Goal: Task Accomplishment & Management: Manage account settings

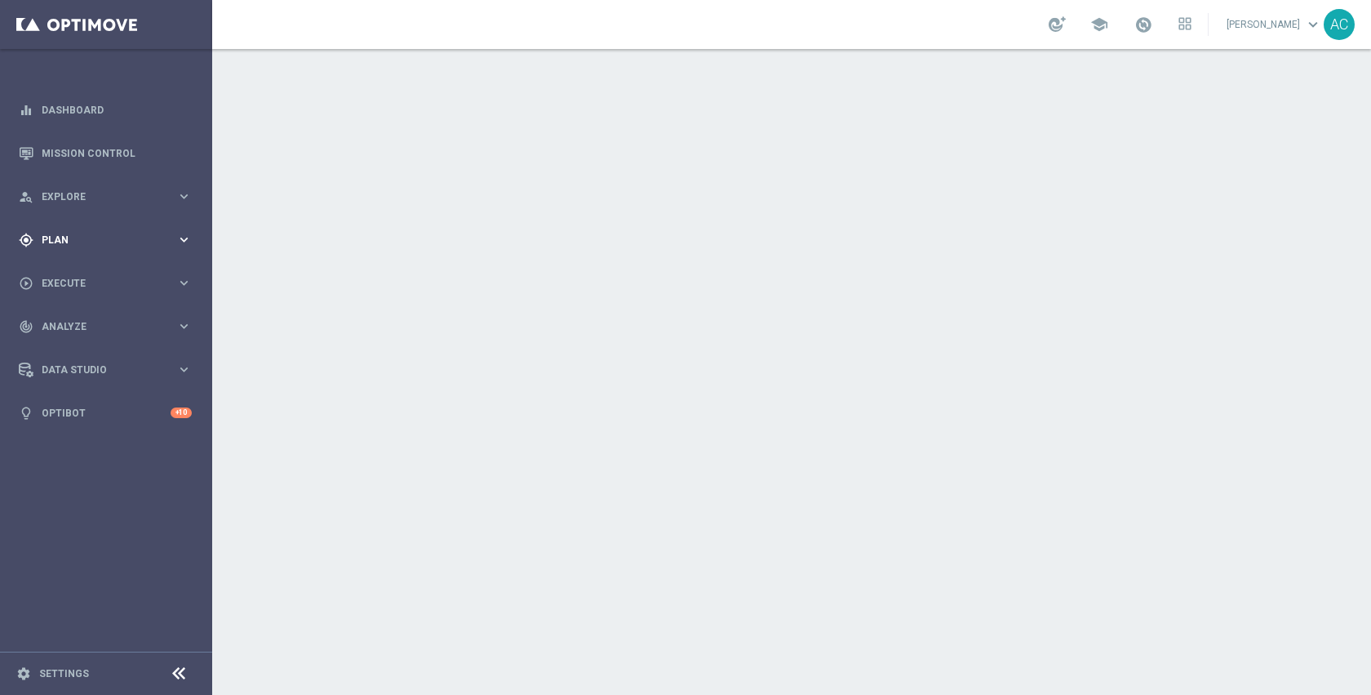
click at [112, 240] on span "Plan" at bounding box center [109, 240] width 135 height 10
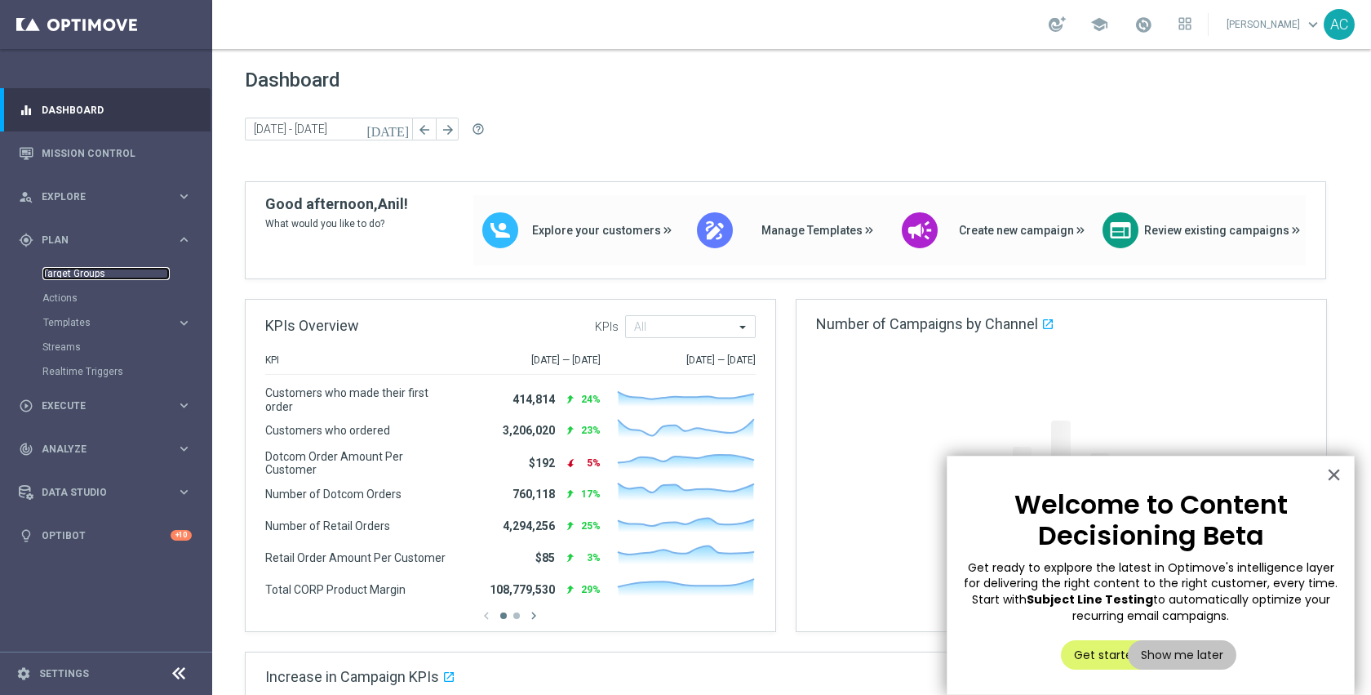
click at [89, 273] on link "Target Groups" at bounding box center [105, 273] width 127 height 13
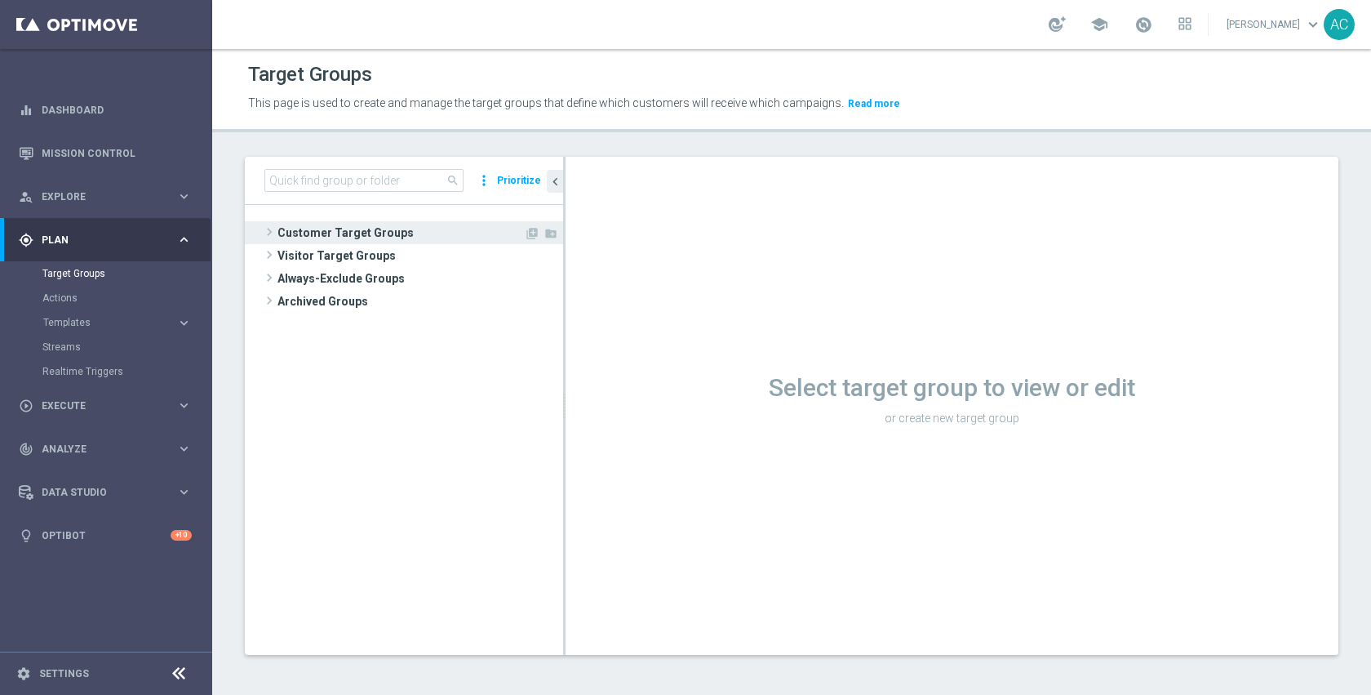
click at [437, 237] on span "Customer Target Groups" at bounding box center [401, 232] width 247 height 23
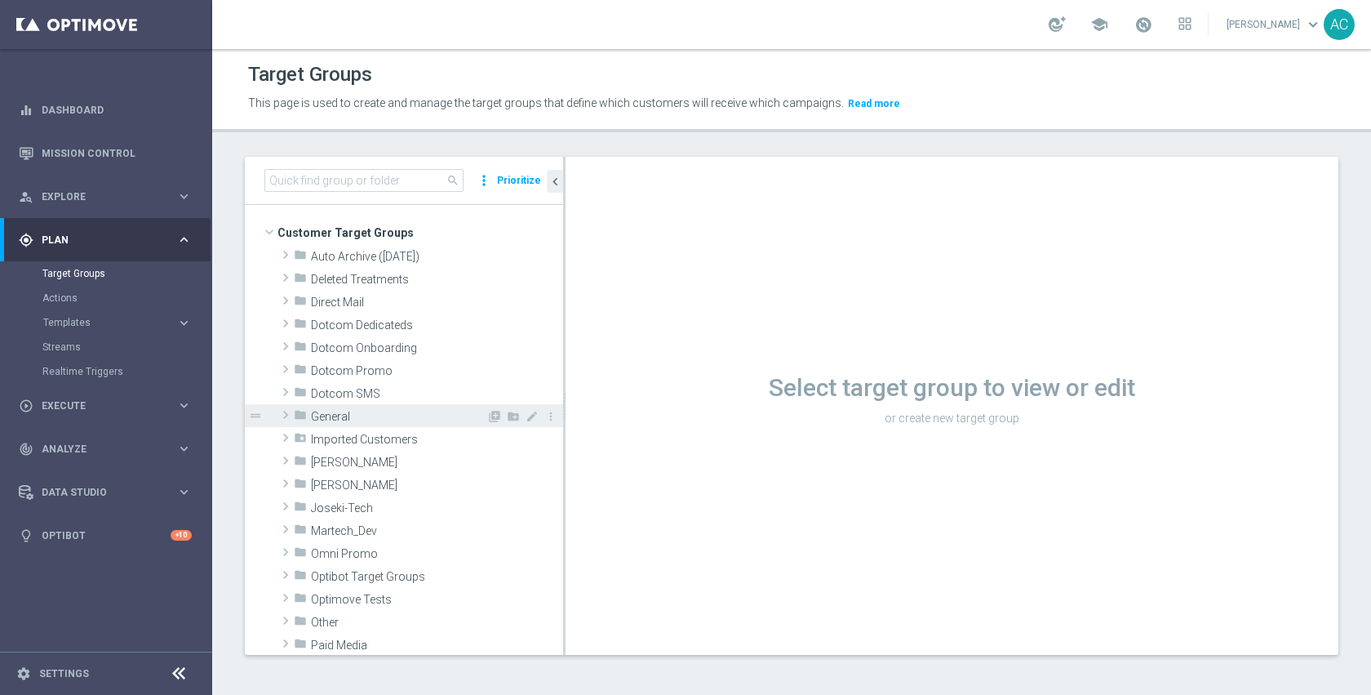
click at [393, 421] on span "General" at bounding box center [398, 417] width 175 height 14
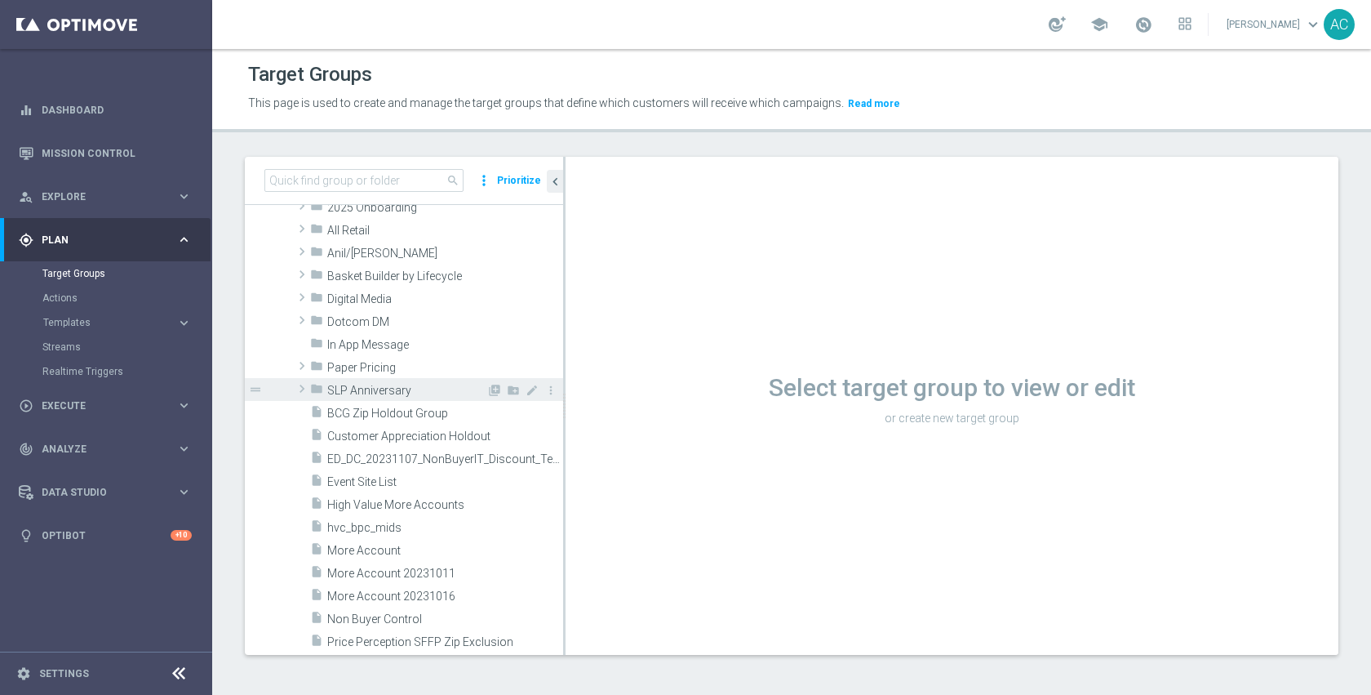
scroll to position [255, 0]
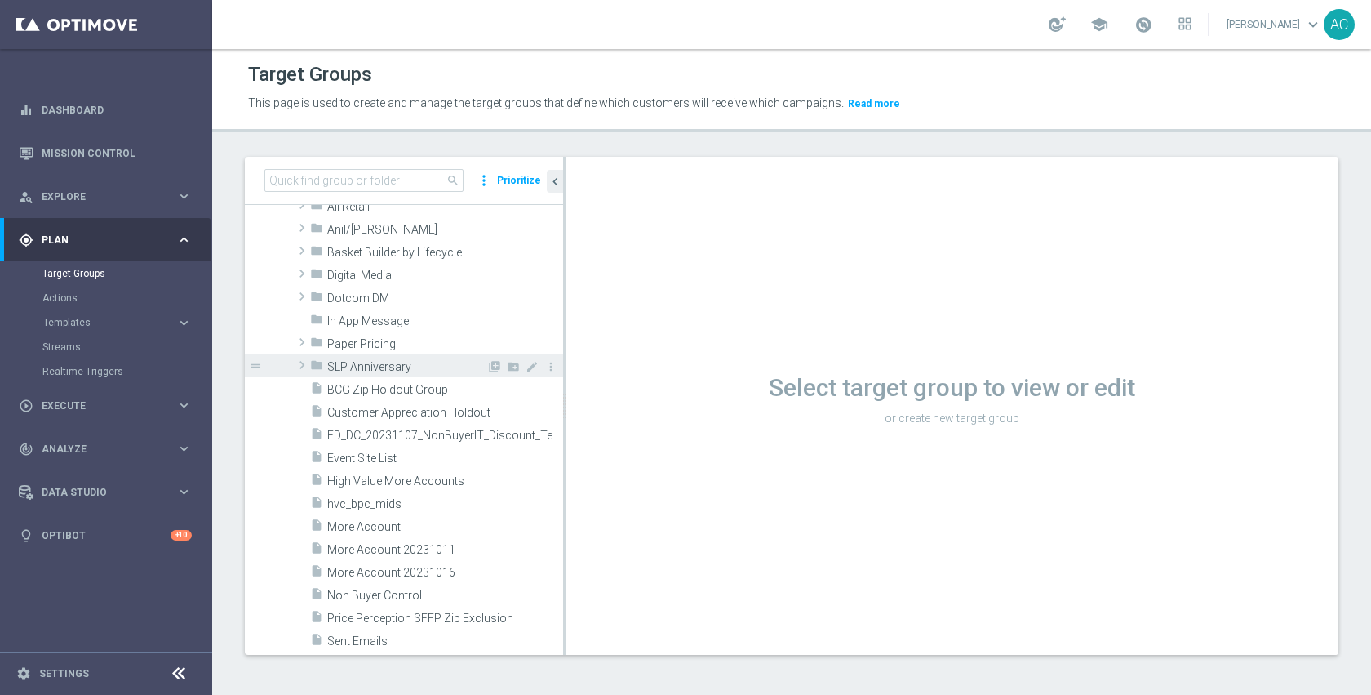
click at [415, 369] on span "SLP Anniversary" at bounding box center [406, 367] width 159 height 14
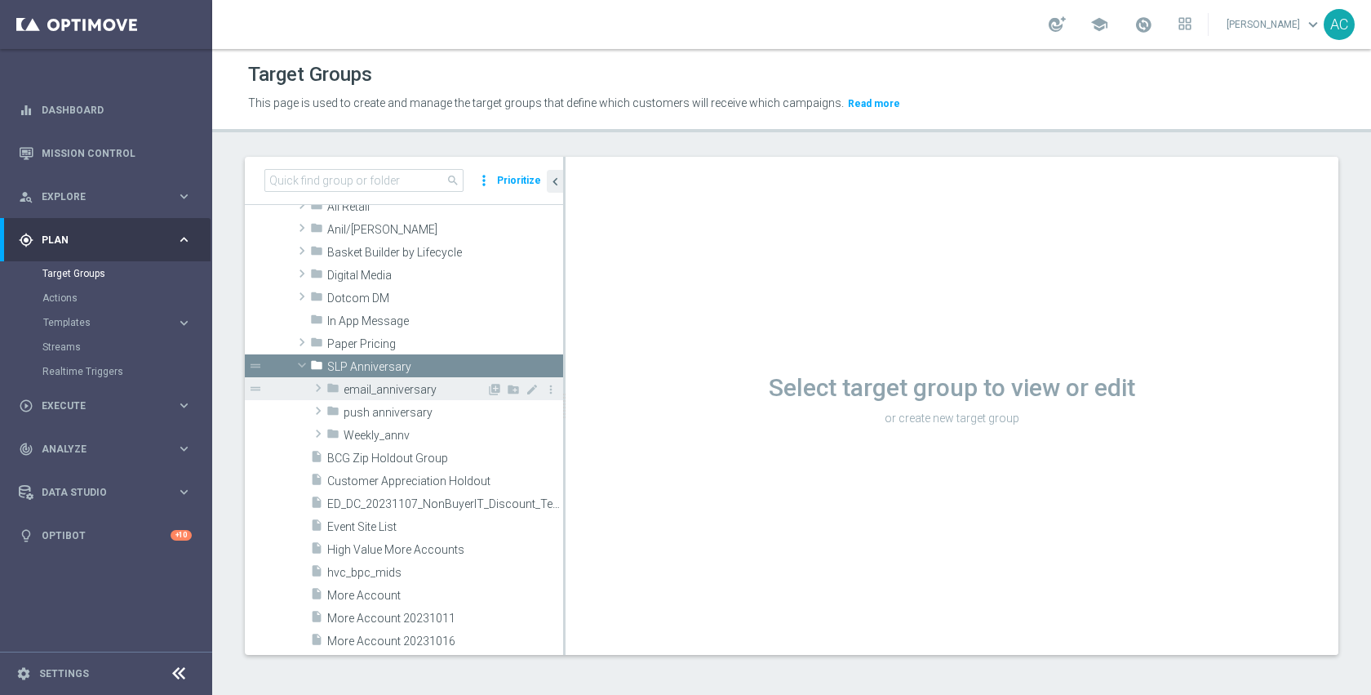
click at [415, 384] on span "email_anniversary" at bounding box center [415, 390] width 143 height 14
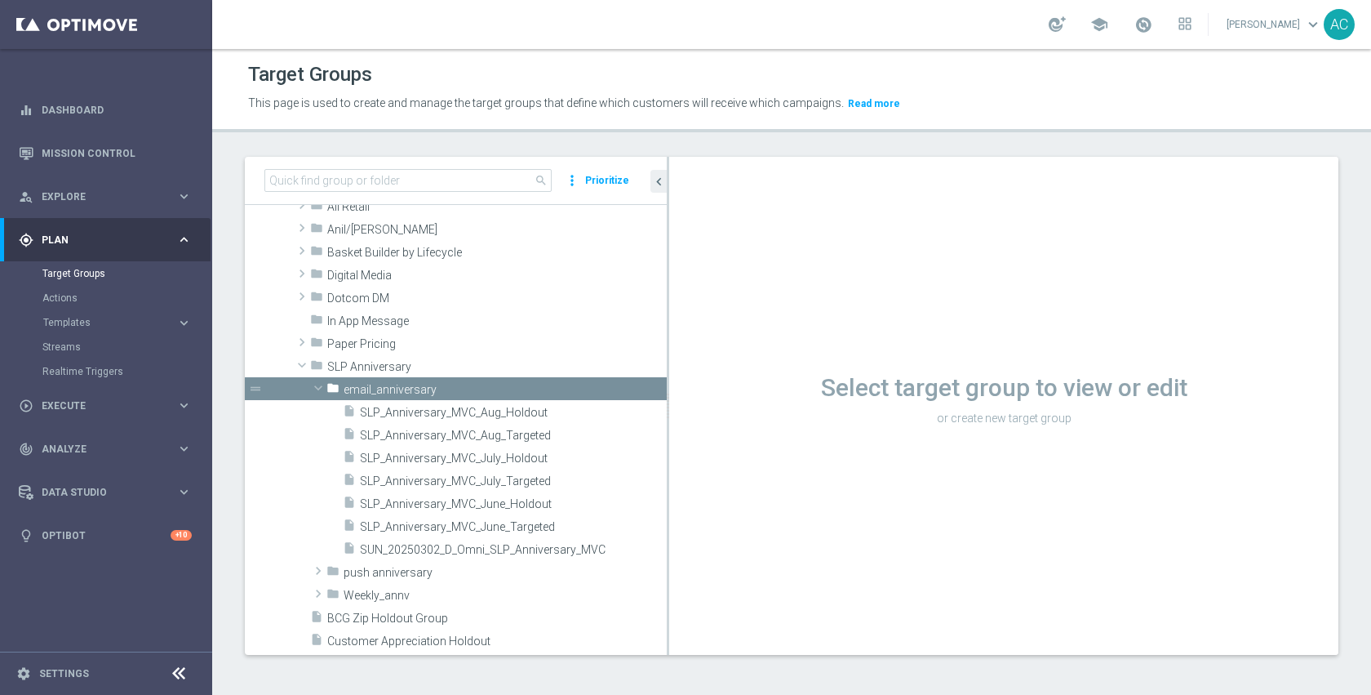
drag, startPoint x: 563, startPoint y: 436, endPoint x: 666, endPoint y: 442, distance: 103.1
click at [667, 442] on div at bounding box center [668, 406] width 2 height 498
click at [575, 413] on span "SLP_Anniversary_MVC_Aug_Holdout" at bounding box center [493, 413] width 267 height 14
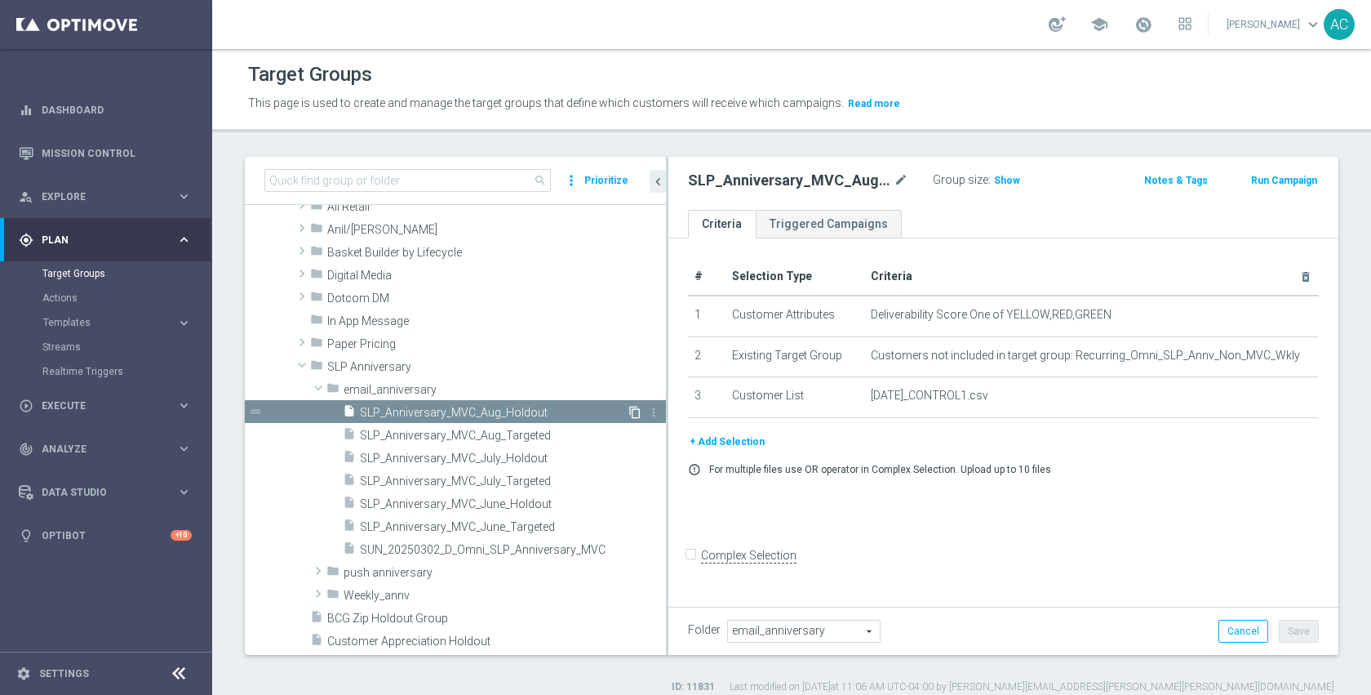
click at [628, 412] on icon "content_copy" at bounding box center [634, 412] width 13 height 13
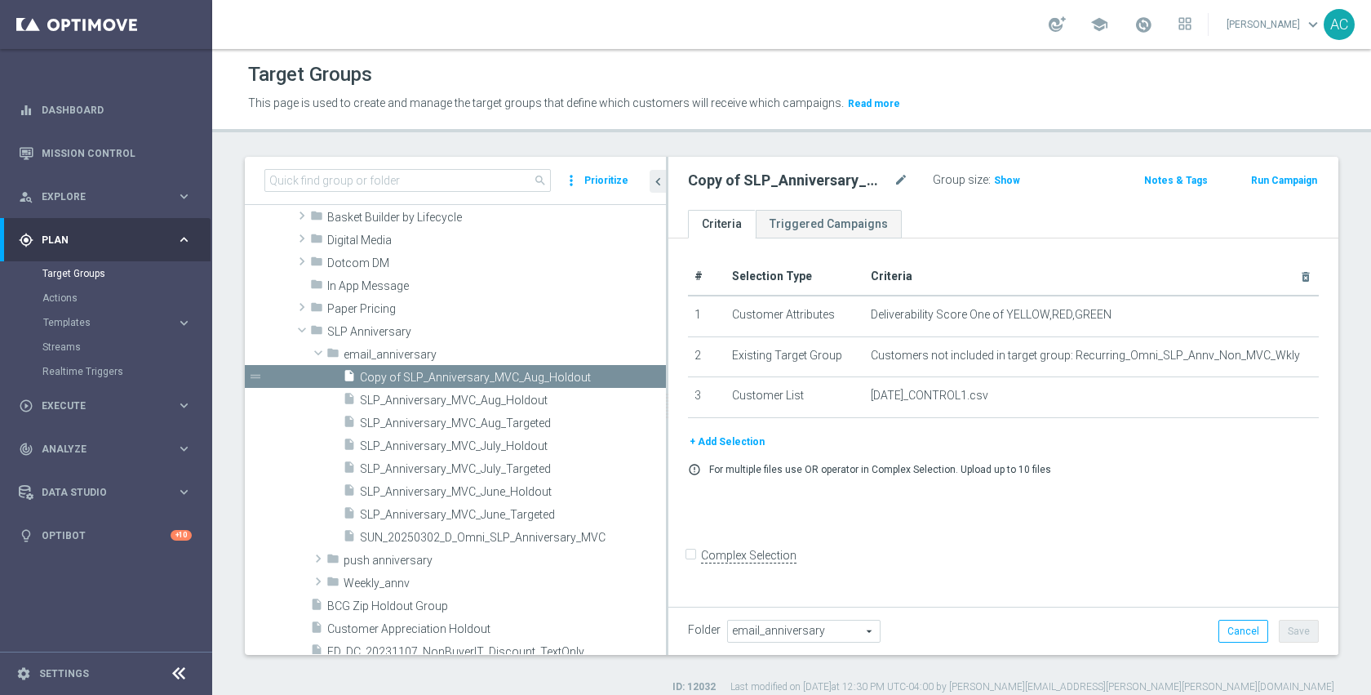
scroll to position [291, 0]
click at [535, 424] on span "SLP_Anniversary_MVC_Aug_Targeted" at bounding box center [493, 423] width 267 height 14
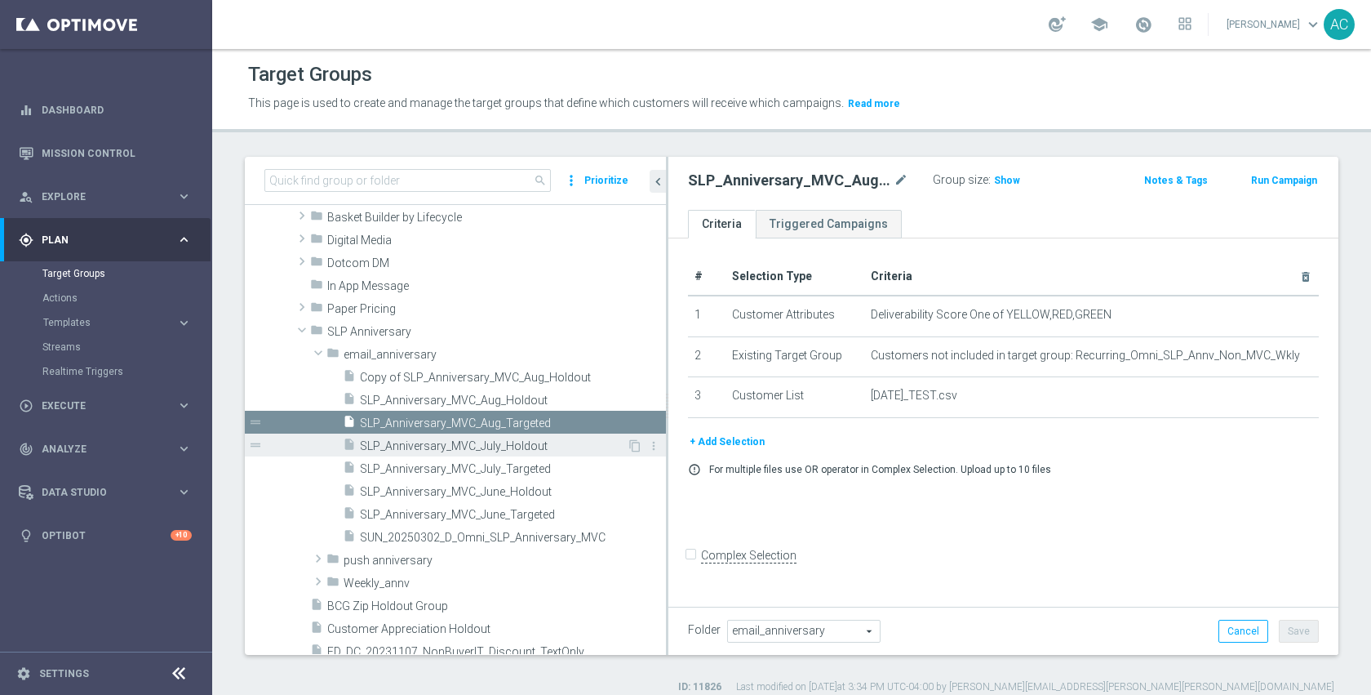
click at [537, 447] on span "SLP_Anniversary_MVC_July_Holdout" at bounding box center [493, 446] width 267 height 14
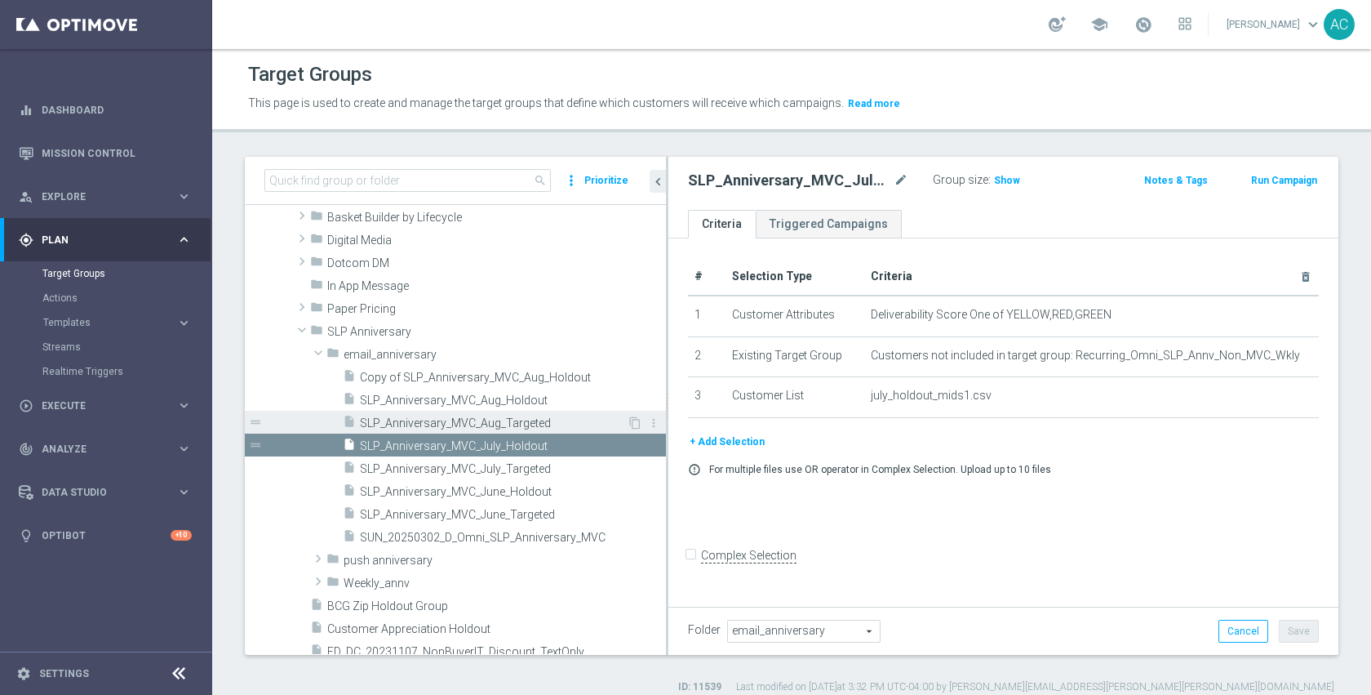
click at [544, 426] on span "SLP_Anniversary_MVC_Aug_Targeted" at bounding box center [493, 423] width 267 height 14
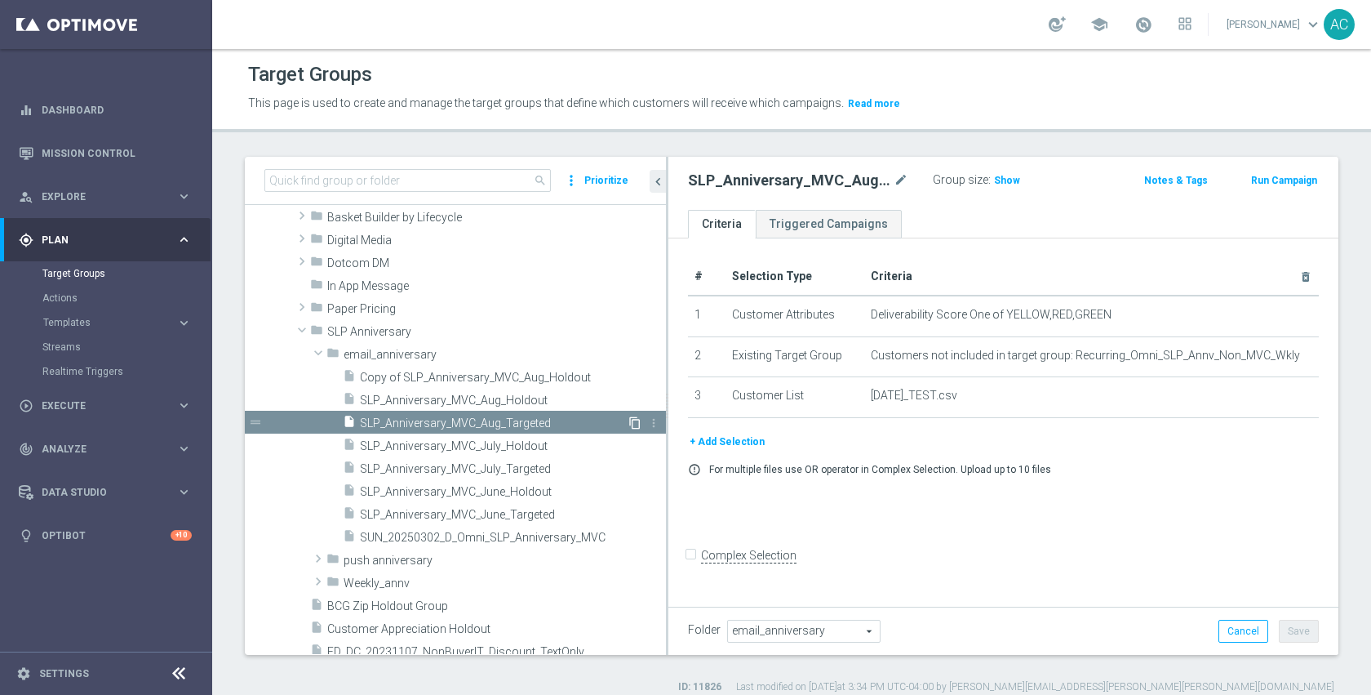
click at [628, 422] on icon "content_copy" at bounding box center [634, 422] width 13 height 13
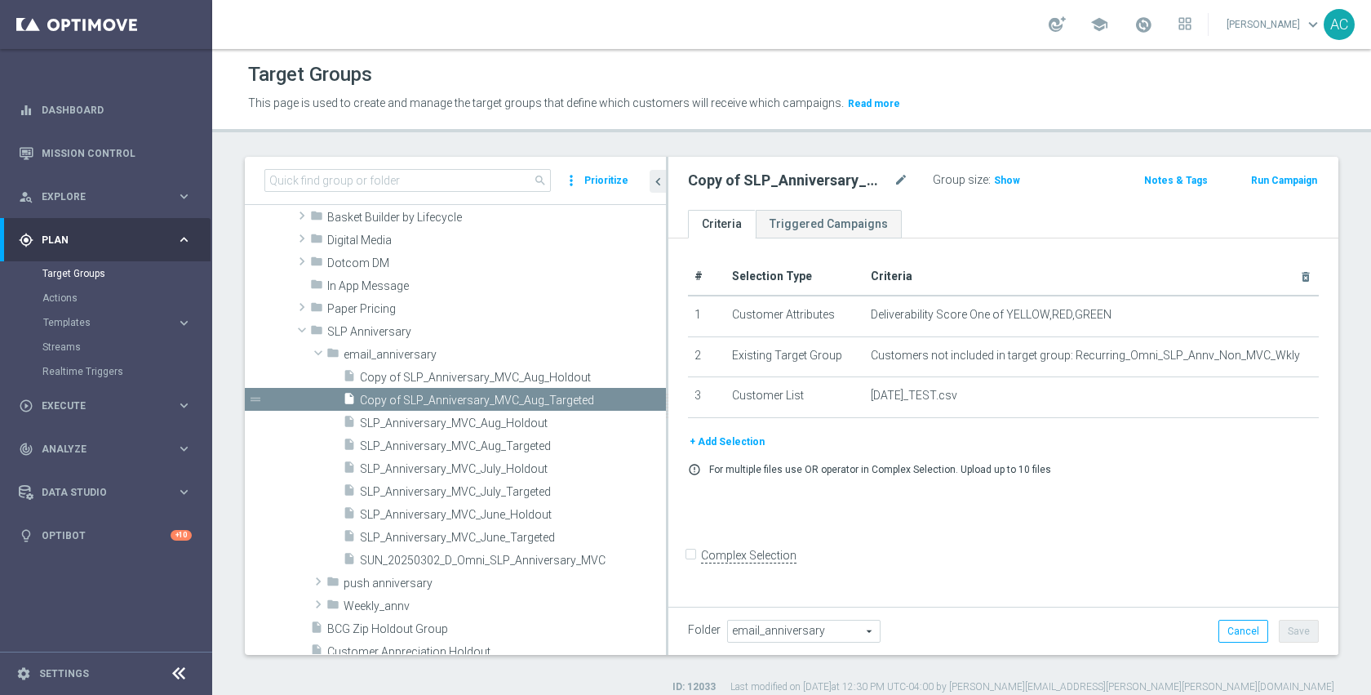
scroll to position [242, 0]
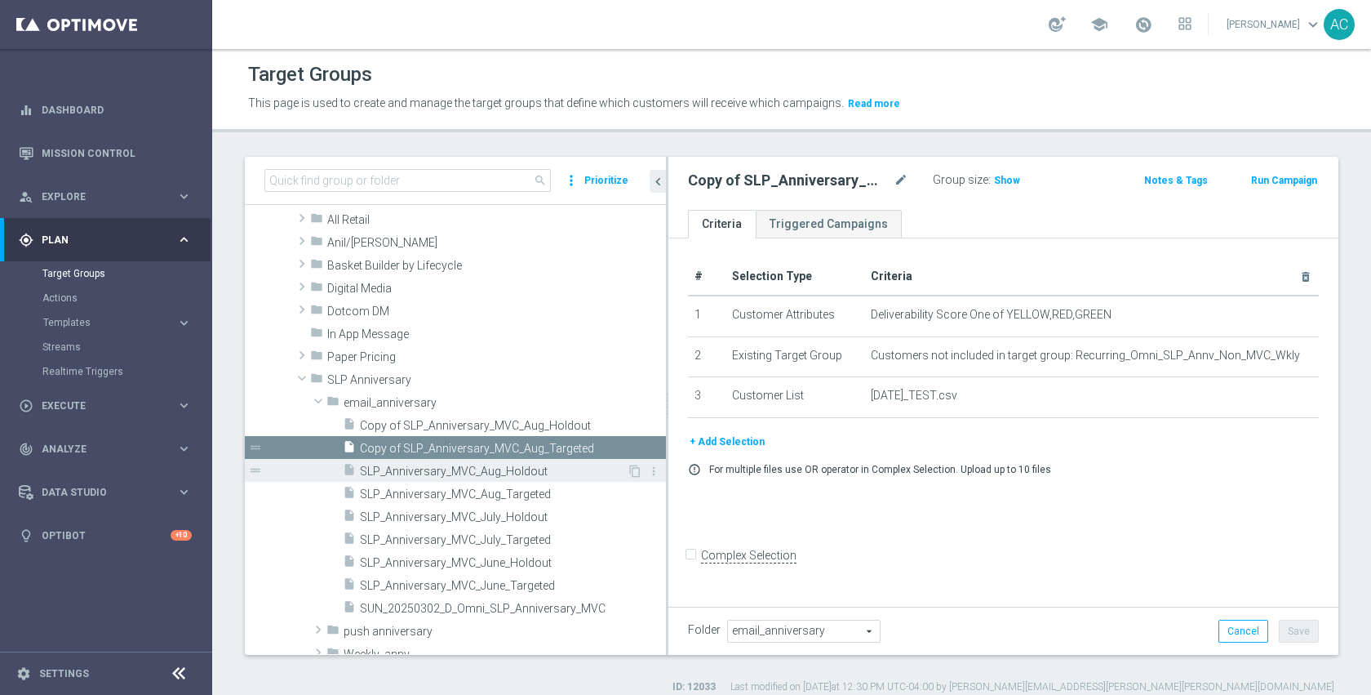
click at [568, 472] on span "SLP_Anniversary_MVC_Aug_Holdout" at bounding box center [493, 471] width 267 height 14
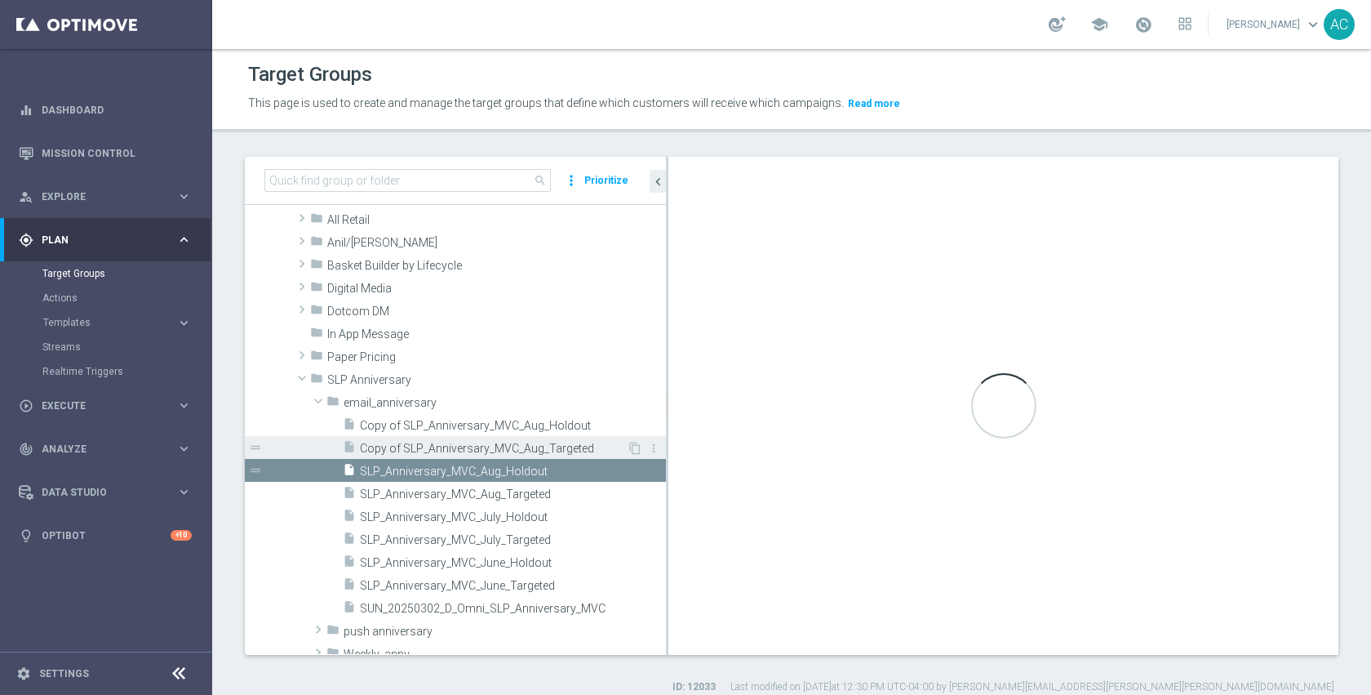
click at [575, 446] on span "Copy of SLP_Anniversary_MVC_Aug_Targeted" at bounding box center [493, 449] width 267 height 14
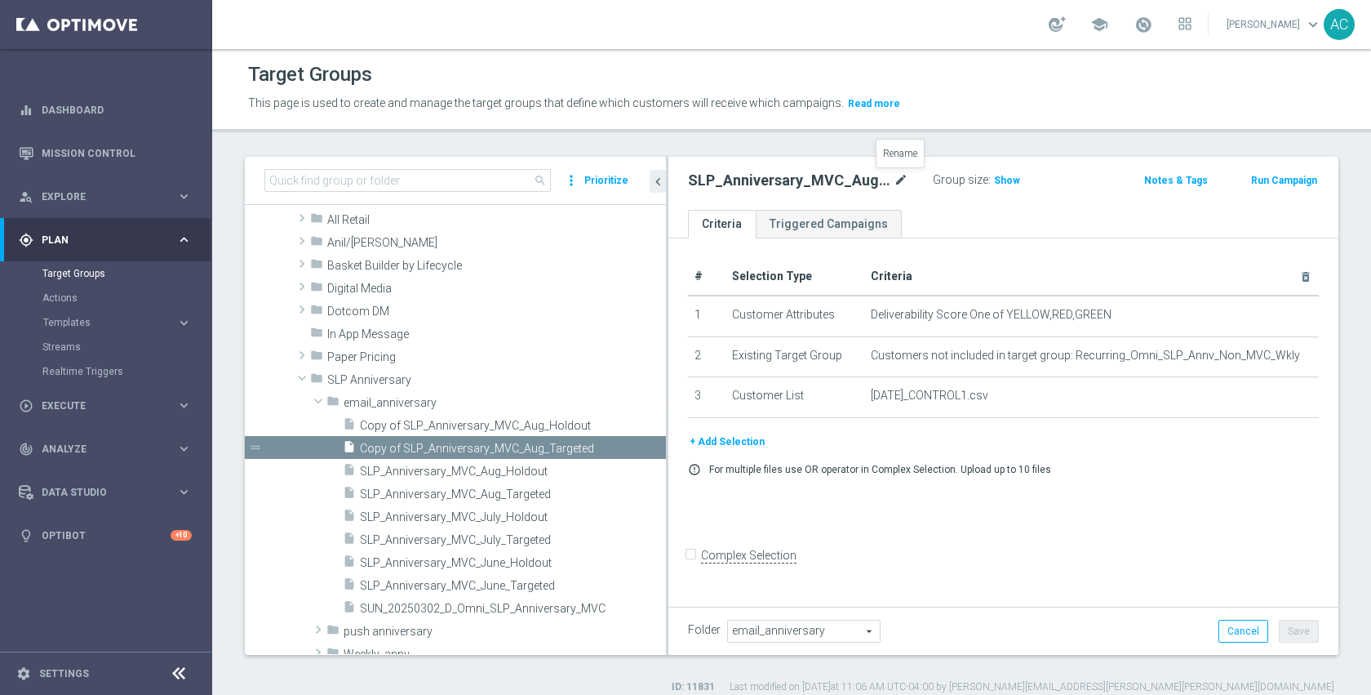
click at [902, 181] on icon "mode_edit" at bounding box center [901, 181] width 15 height 20
click at [831, 187] on input "SLP_Anniversary_MVC_Aug_Holdout" at bounding box center [798, 182] width 220 height 23
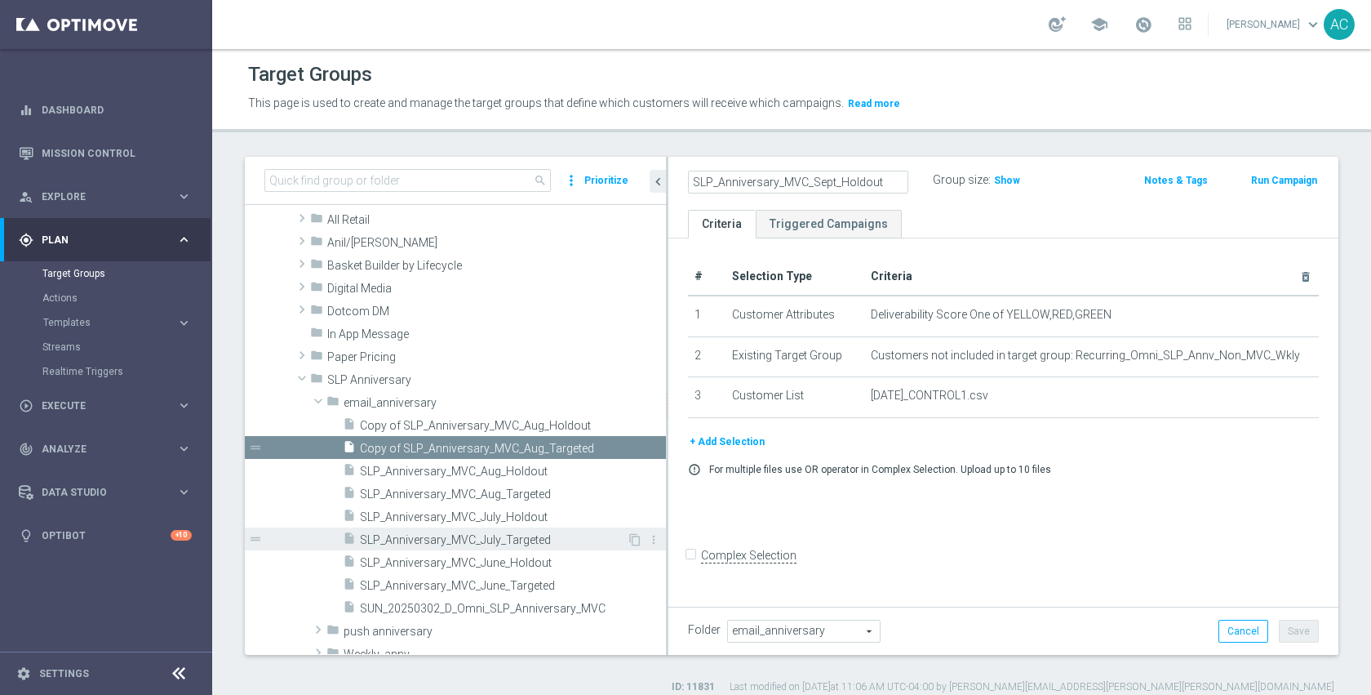
type input "SLP_Anniversary_MVC_Sept_Holdout"
click at [416, 531] on div "insert_drive_file SLP_Anniversary_MVC_July_Targeted" at bounding box center [485, 538] width 284 height 23
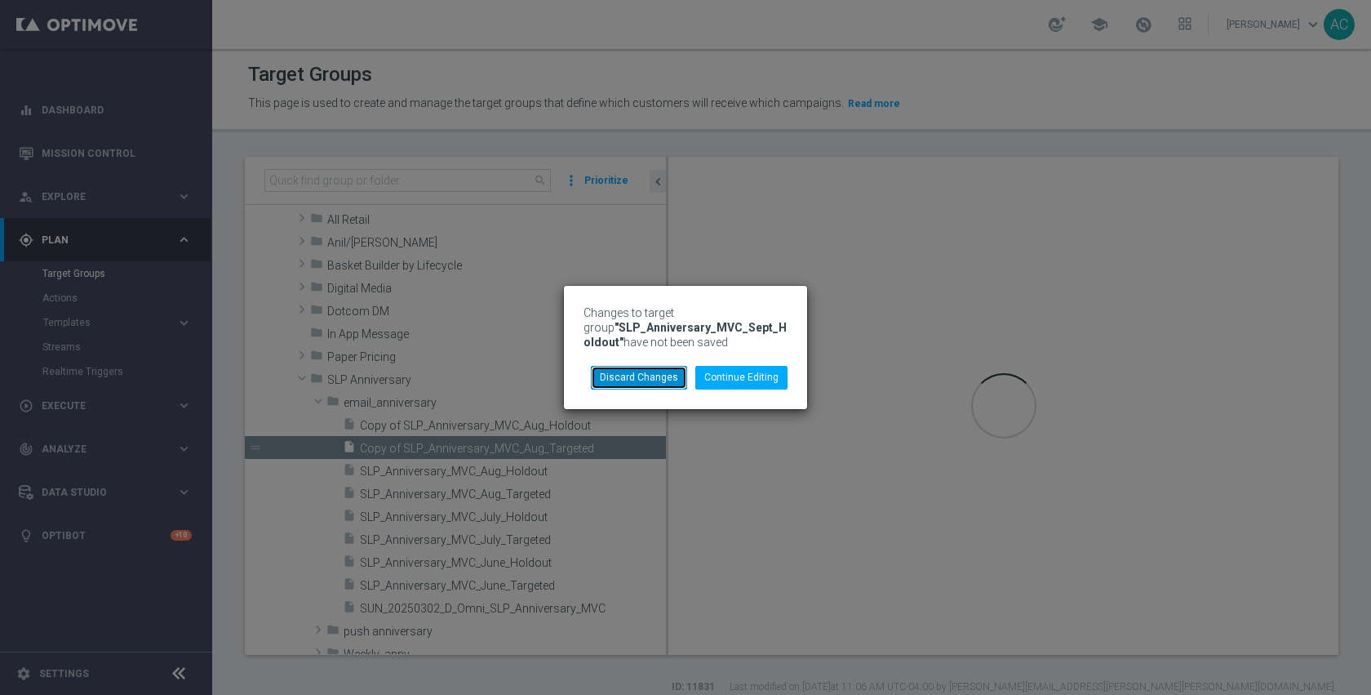
click at [658, 384] on button "Discard Changes" at bounding box center [639, 377] width 96 height 23
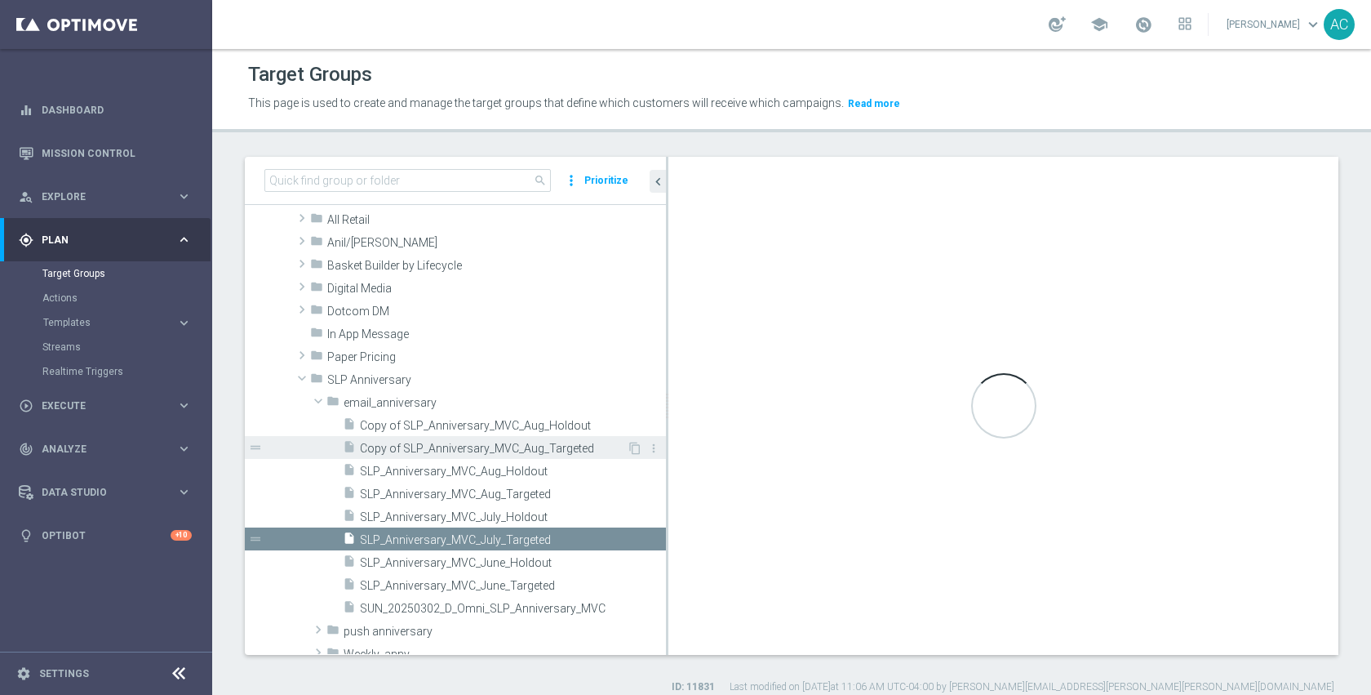
click at [557, 456] on div "insert_drive_file Copy of SLP_Anniversary_MVC_Aug_Targeted" at bounding box center [485, 447] width 284 height 23
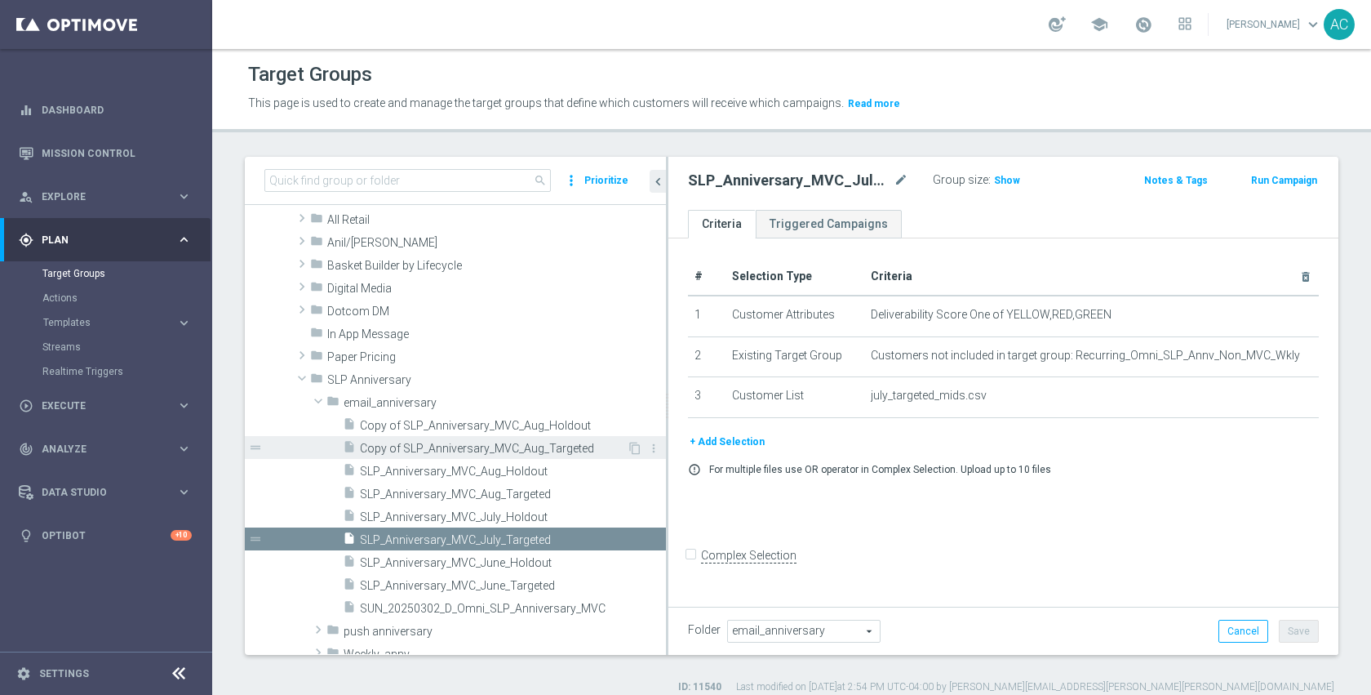
click at [564, 446] on span "Copy of SLP_Anniversary_MVC_Aug_Targeted" at bounding box center [493, 449] width 267 height 14
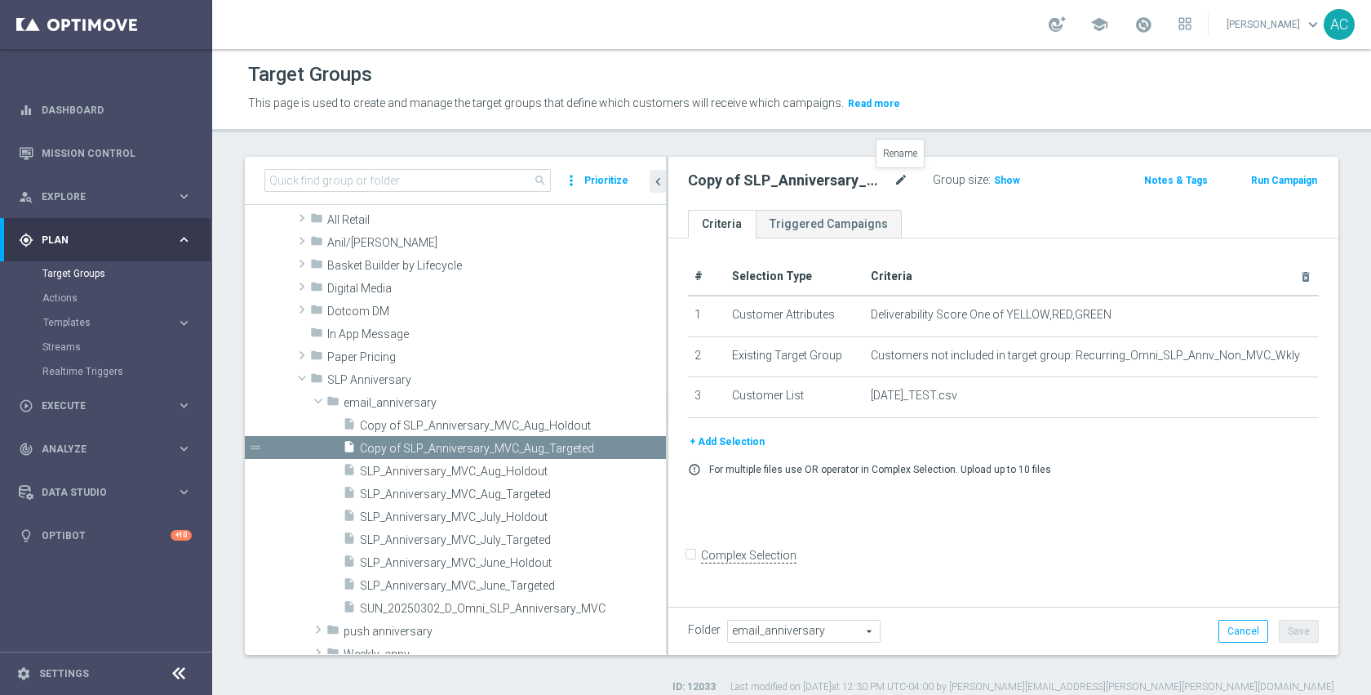
click at [901, 181] on icon "mode_edit" at bounding box center [901, 181] width 15 height 20
click at [846, 184] on input "Copy of SLP_Anniversary_MVC_Aug_Targeted" at bounding box center [798, 182] width 220 height 23
click at [856, 180] on input "Copy of SLP_Anniversary_MVC_Aug_Targeted" at bounding box center [798, 182] width 220 height 23
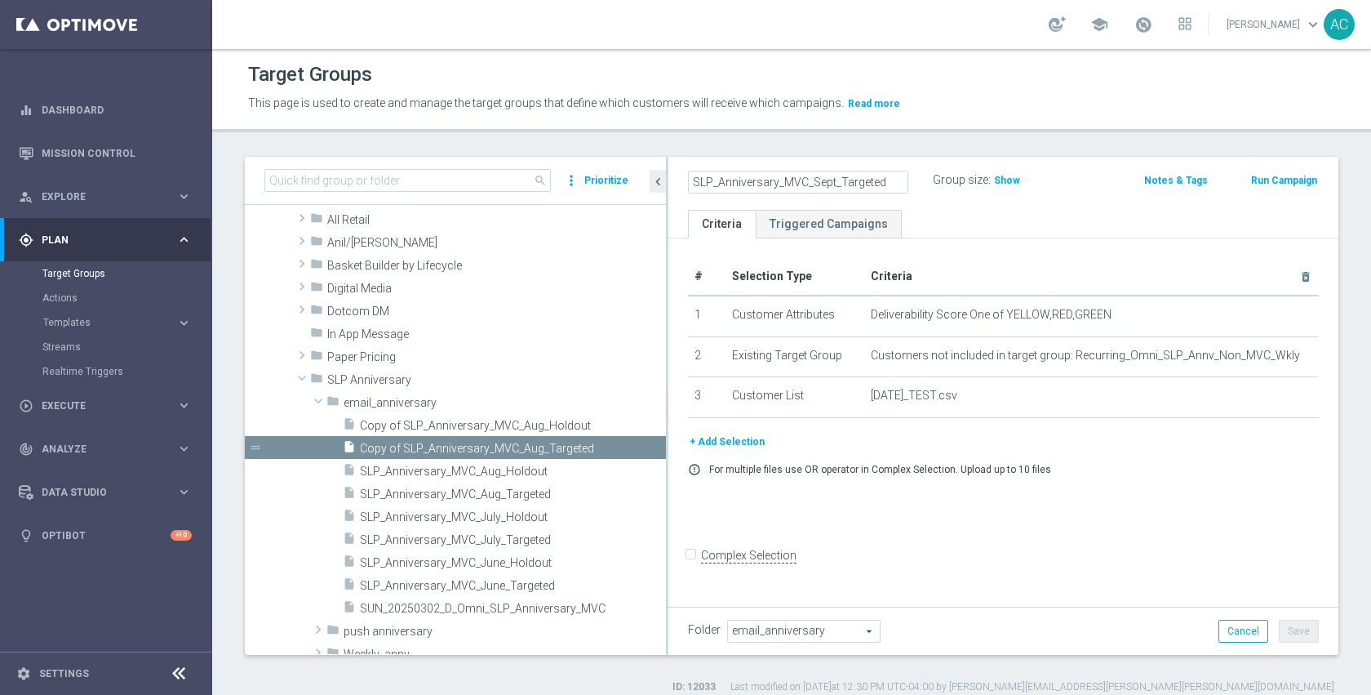
type input "SLP_Anniversary_MVC_Sept_Targeted"
click at [1139, 473] on div "error_outline For multiple files use OR operator in Complex Selection. Upload u…" at bounding box center [1003, 469] width 655 height 13
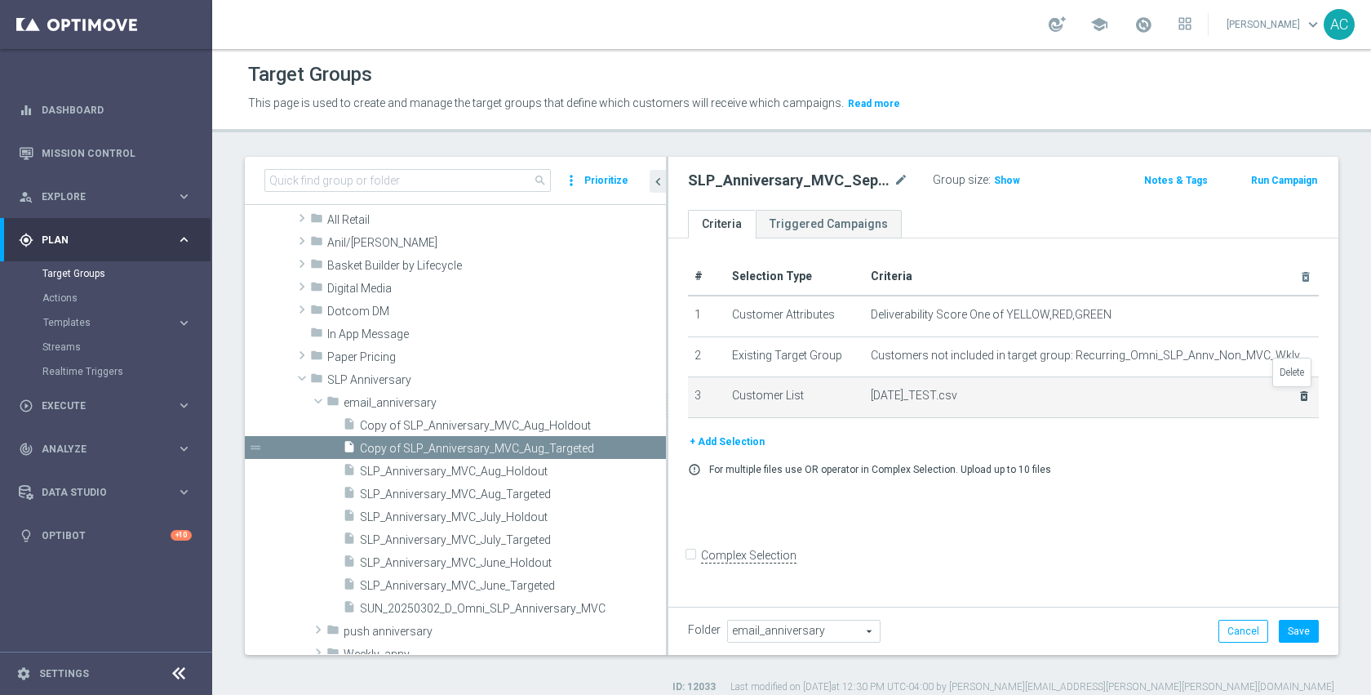
click at [1298, 397] on icon "delete_forever" at bounding box center [1304, 395] width 13 height 13
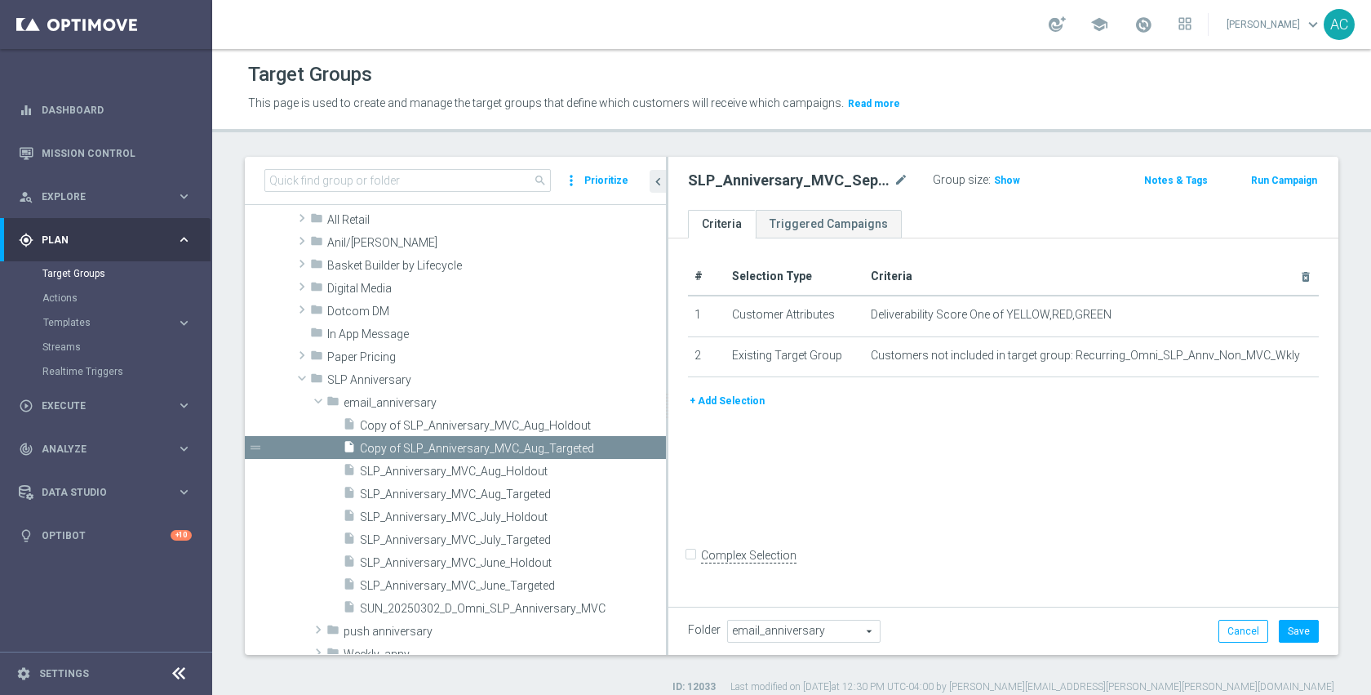
click at [747, 405] on button "+ Add Selection" at bounding box center [727, 401] width 78 height 18
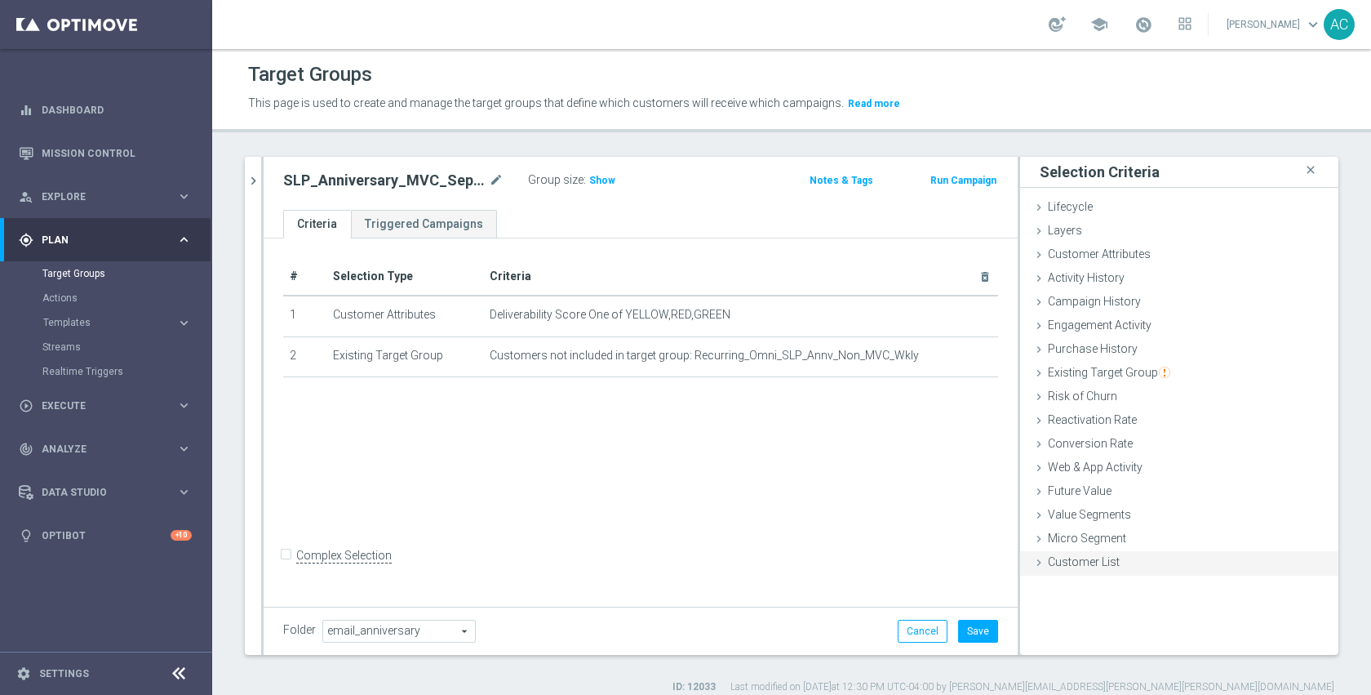
click at [1115, 568] on div "Customer List done" at bounding box center [1179, 563] width 318 height 24
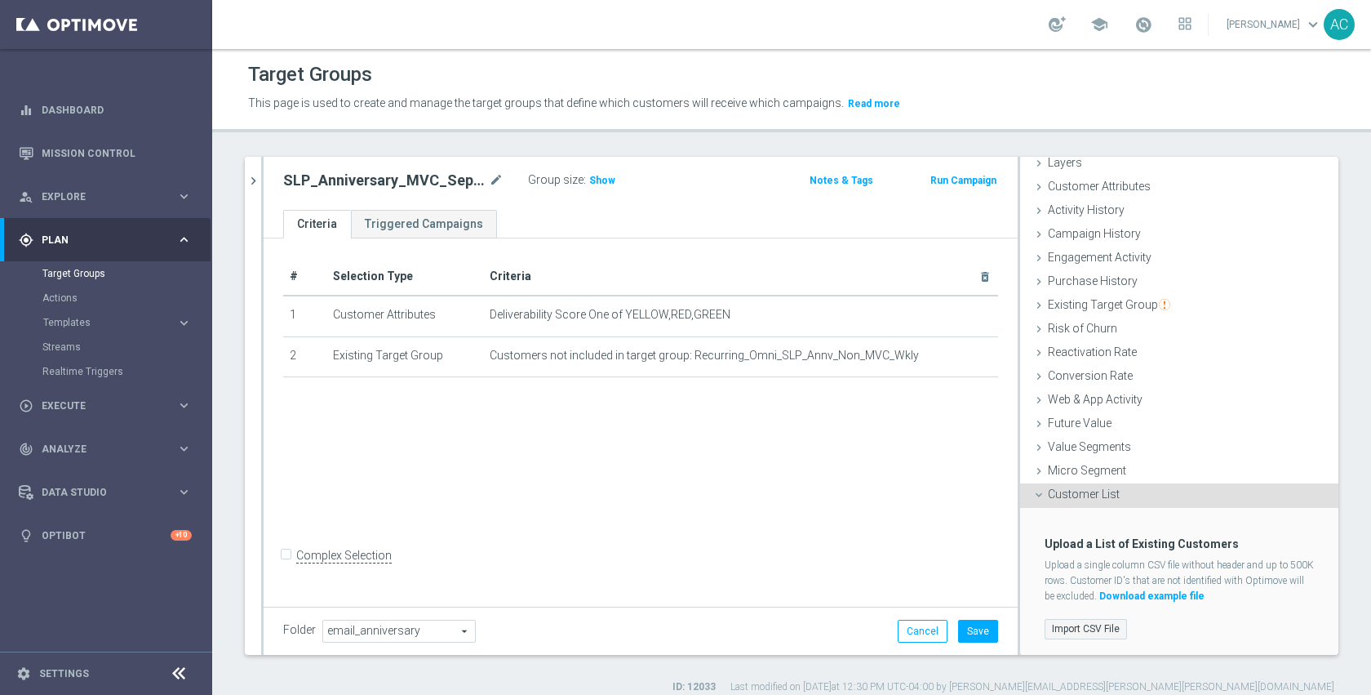
click at [1081, 633] on label "Import CSV File" at bounding box center [1086, 629] width 82 height 20
click at [0, 0] on input "Import CSV File" at bounding box center [0, 0] width 0 height 0
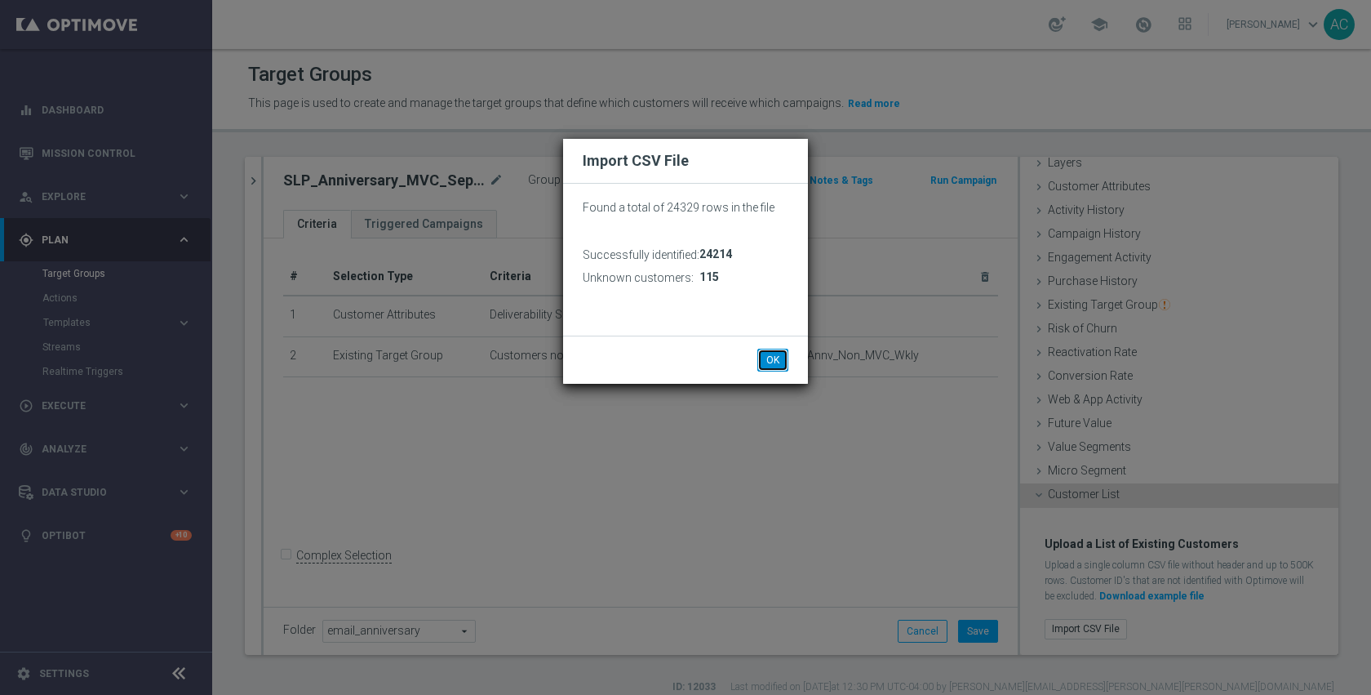
click at [769, 359] on button "OK" at bounding box center [772, 360] width 31 height 23
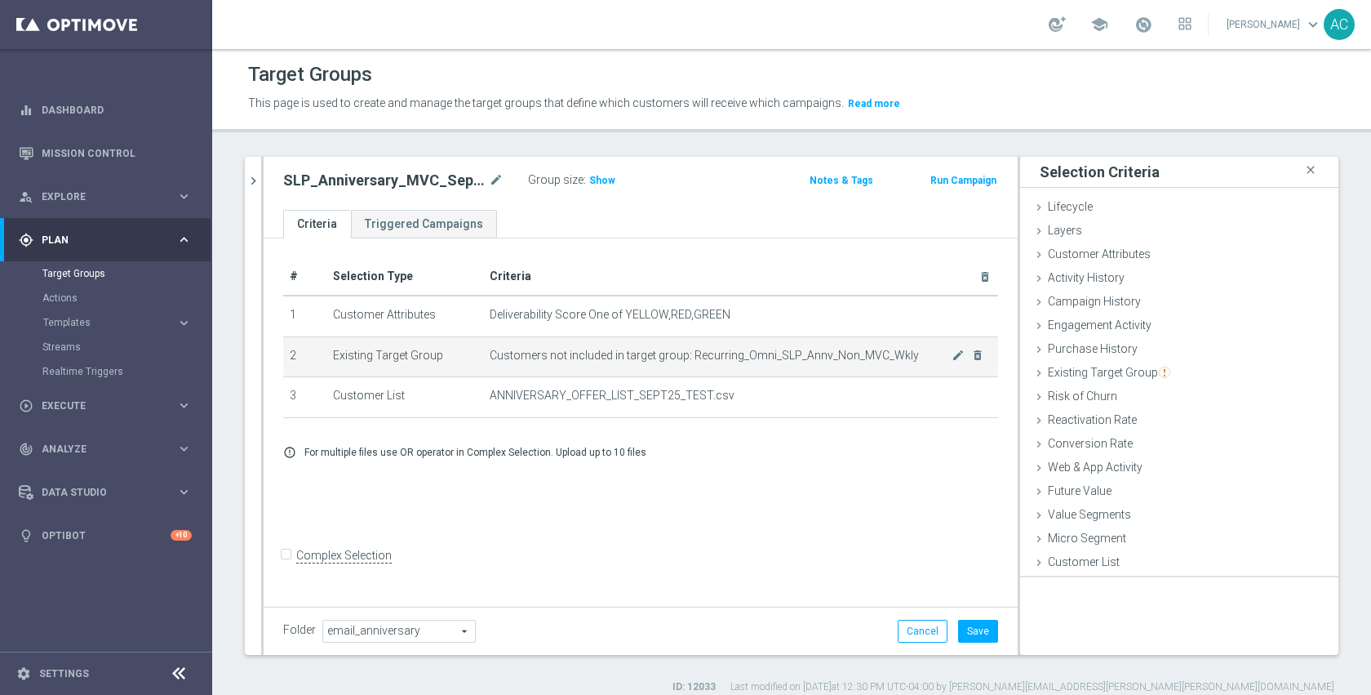
scroll to position [0, 0]
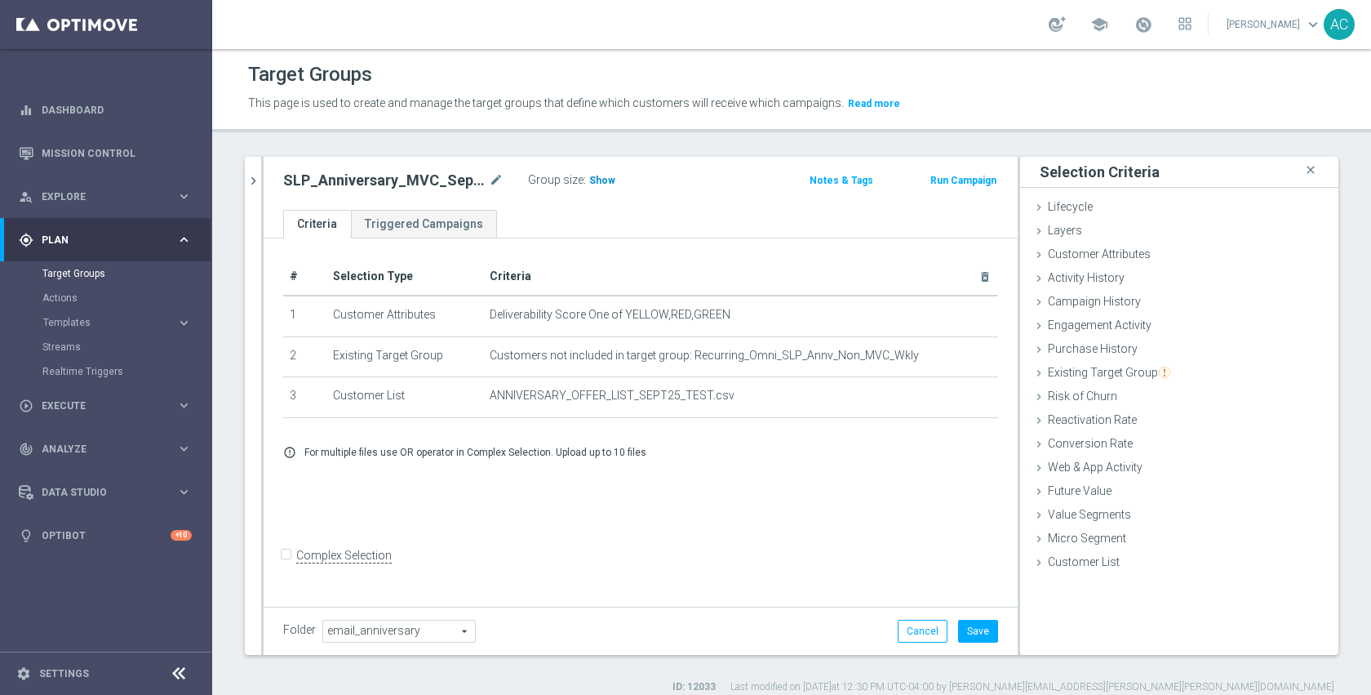
click at [605, 180] on span "Show" at bounding box center [602, 180] width 26 height 11
click at [503, 181] on icon "mode_edit" at bounding box center [496, 181] width 15 height 20
click at [891, 553] on div "# Selection Type Criteria delete_forever 1 Customer Attributes Deliverability S…" at bounding box center [641, 420] width 754 height 364
click at [974, 633] on button "Save" at bounding box center [978, 631] width 40 height 23
click at [717, 525] on div "# Selection Type Criteria delete_forever 1 Customer Attributes Deliverability S…" at bounding box center [641, 420] width 754 height 364
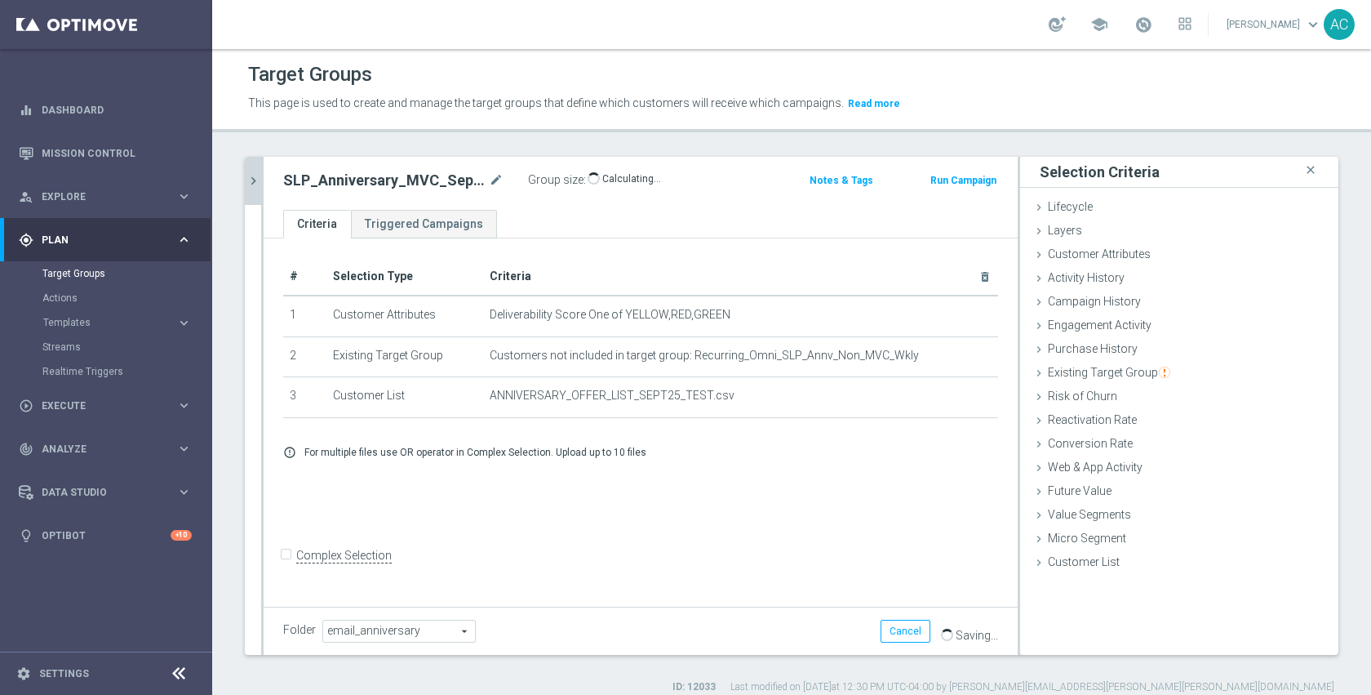
click at [257, 184] on icon "chevron_right" at bounding box center [254, 181] width 16 height 16
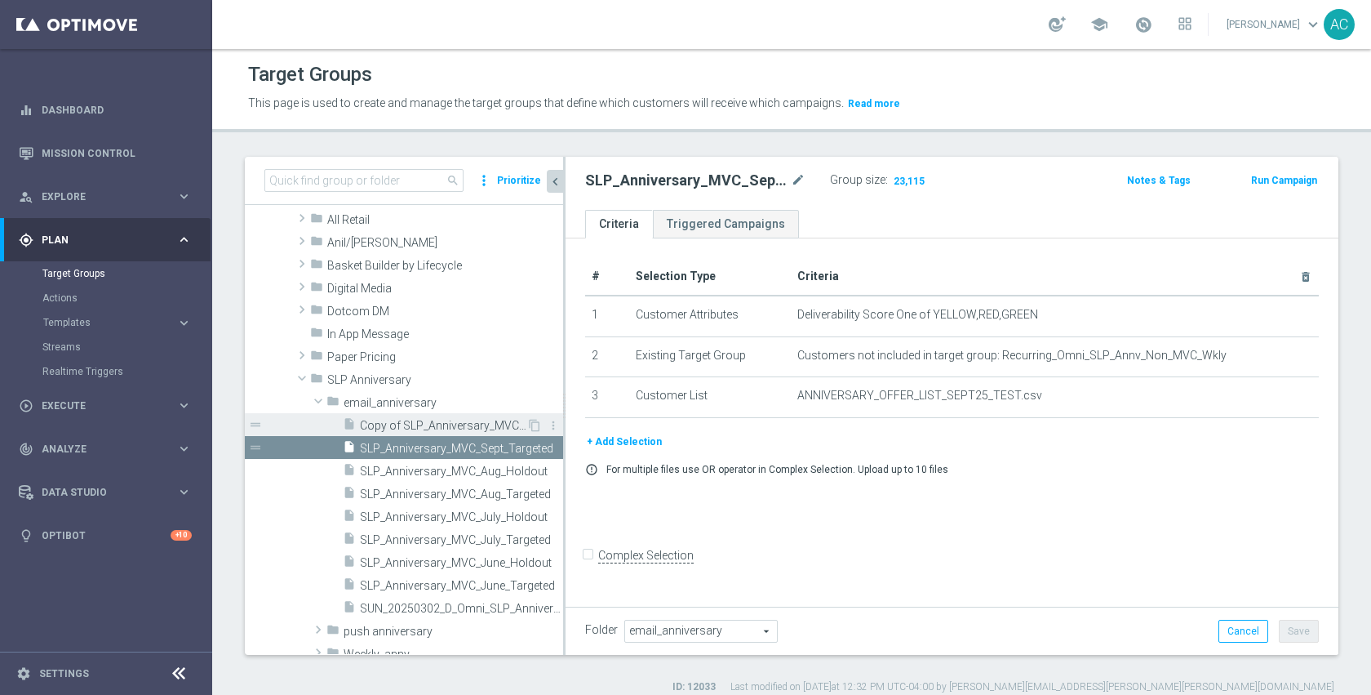
click at [408, 433] on div "insert_drive_file Copy of SLP_Anniversary_MVC_Aug_Holdout" at bounding box center [435, 424] width 184 height 23
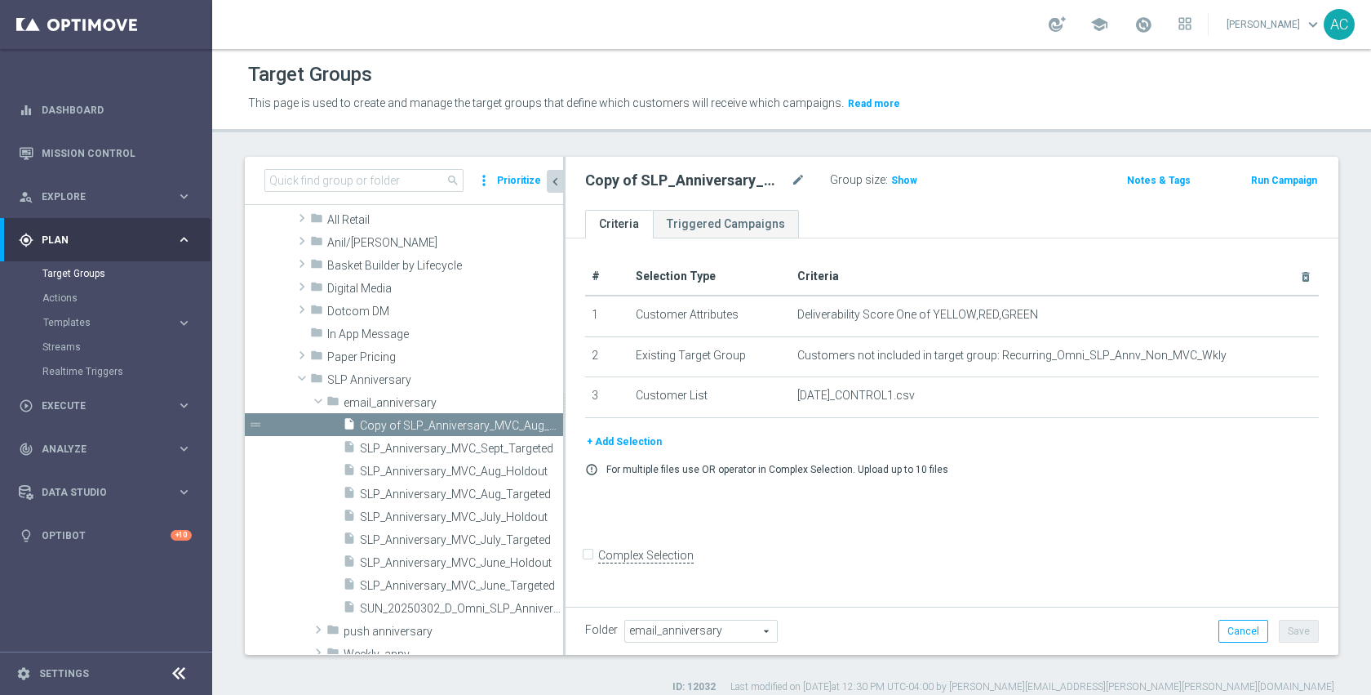
click at [873, 525] on div "# Selection Type Criteria delete_forever 1 Customer Attributes Deliverability S…" at bounding box center [952, 420] width 773 height 364
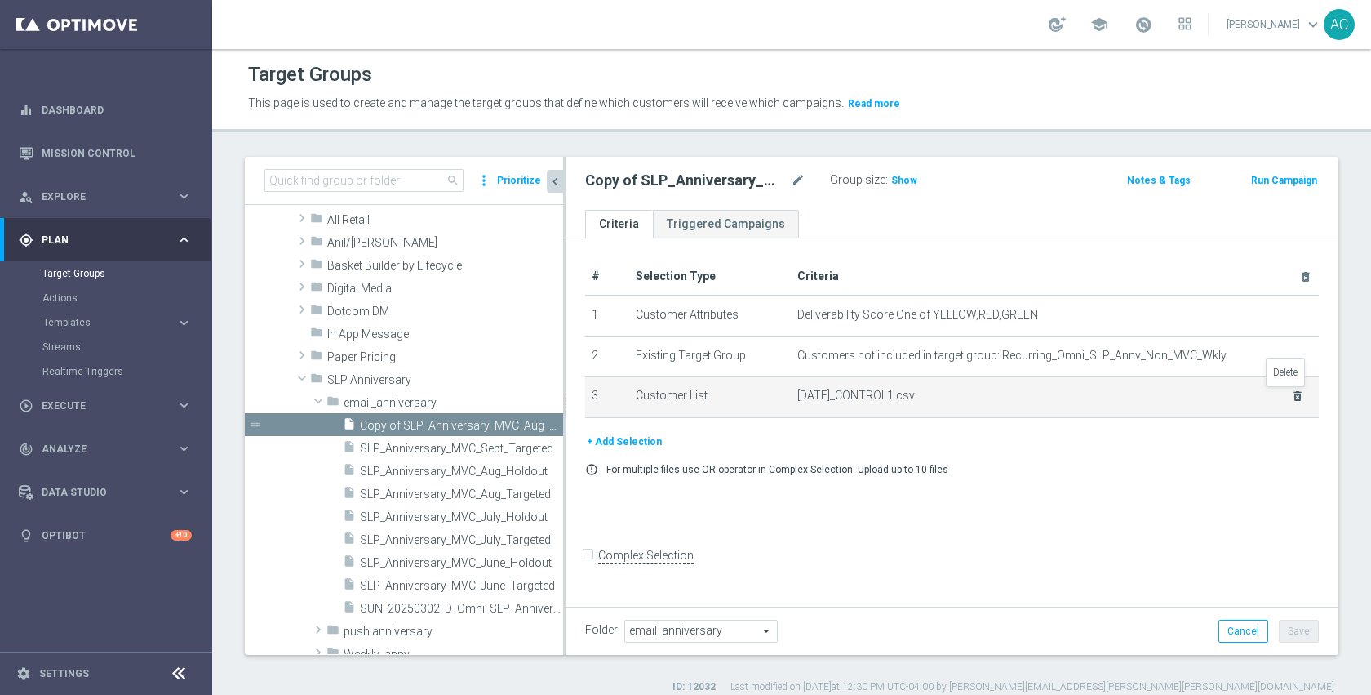
click at [1291, 393] on icon "delete_forever" at bounding box center [1297, 395] width 13 height 13
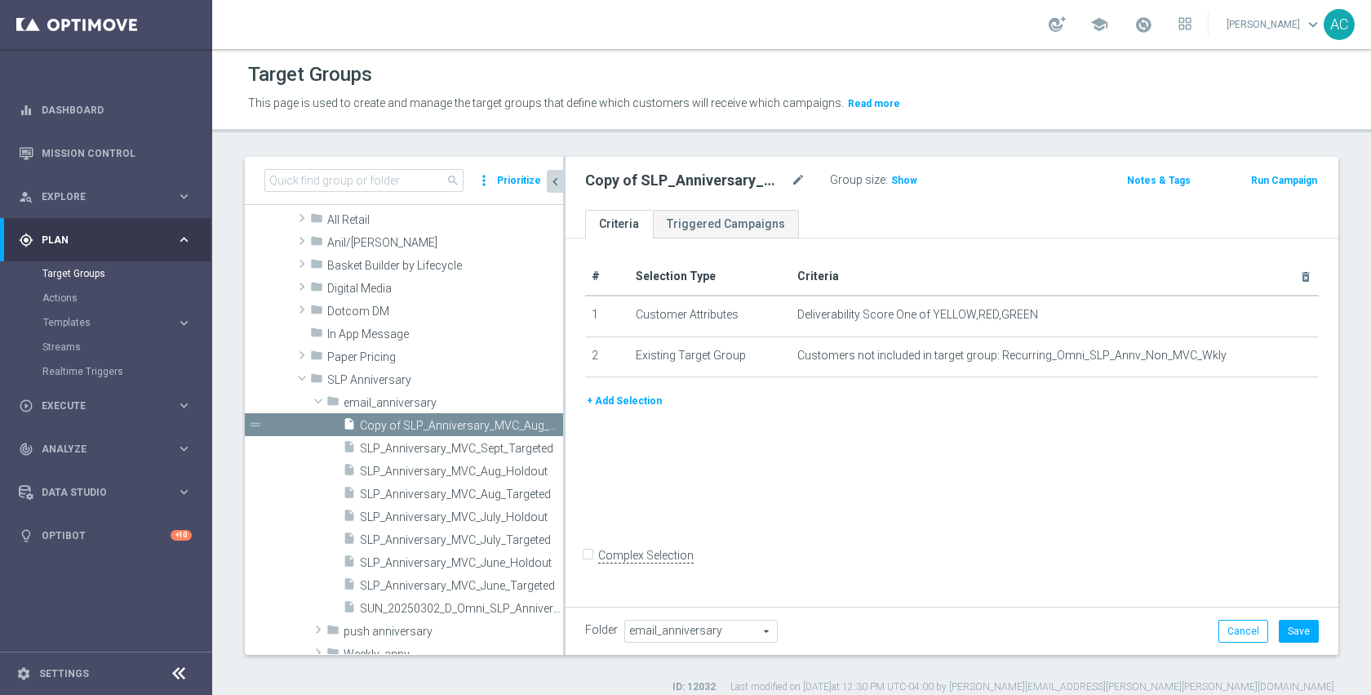
click at [642, 397] on button "+ Add Selection" at bounding box center [624, 401] width 78 height 18
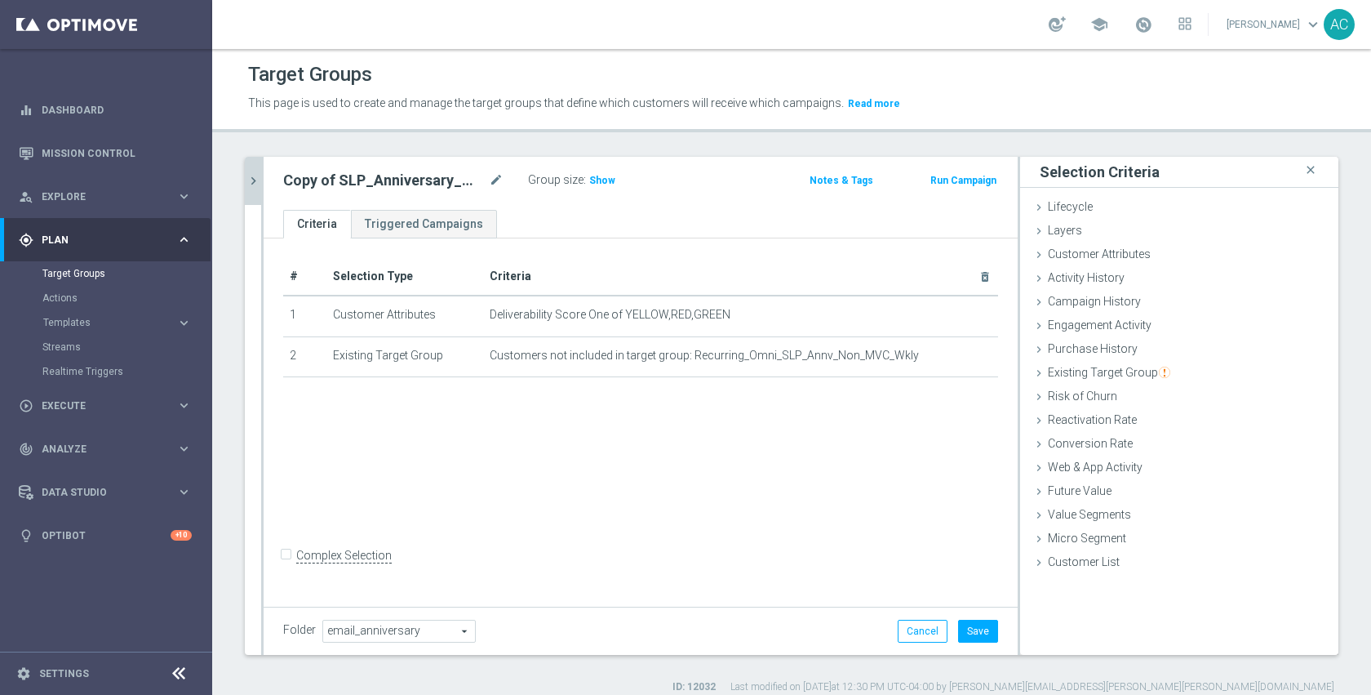
click at [1086, 580] on div "Selection Criteria close Lifecycle done Cancel Add Layers done Cancel Add done" at bounding box center [1179, 406] width 318 height 498
click at [1092, 573] on div "Customer List done selection saved" at bounding box center [1179, 563] width 318 height 24
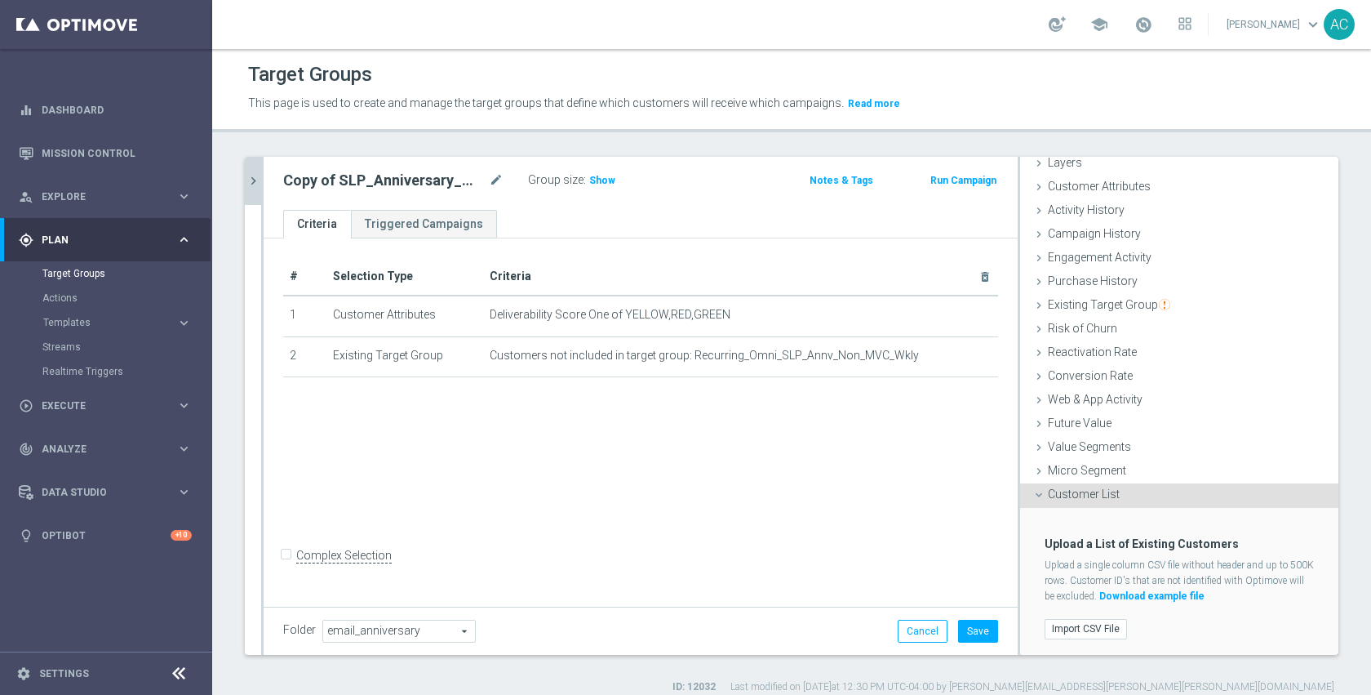
scroll to position [68, 0]
click at [1092, 629] on label "Import CSV File" at bounding box center [1086, 629] width 82 height 20
click at [0, 0] on input "Import CSV File" at bounding box center [0, 0] width 0 height 0
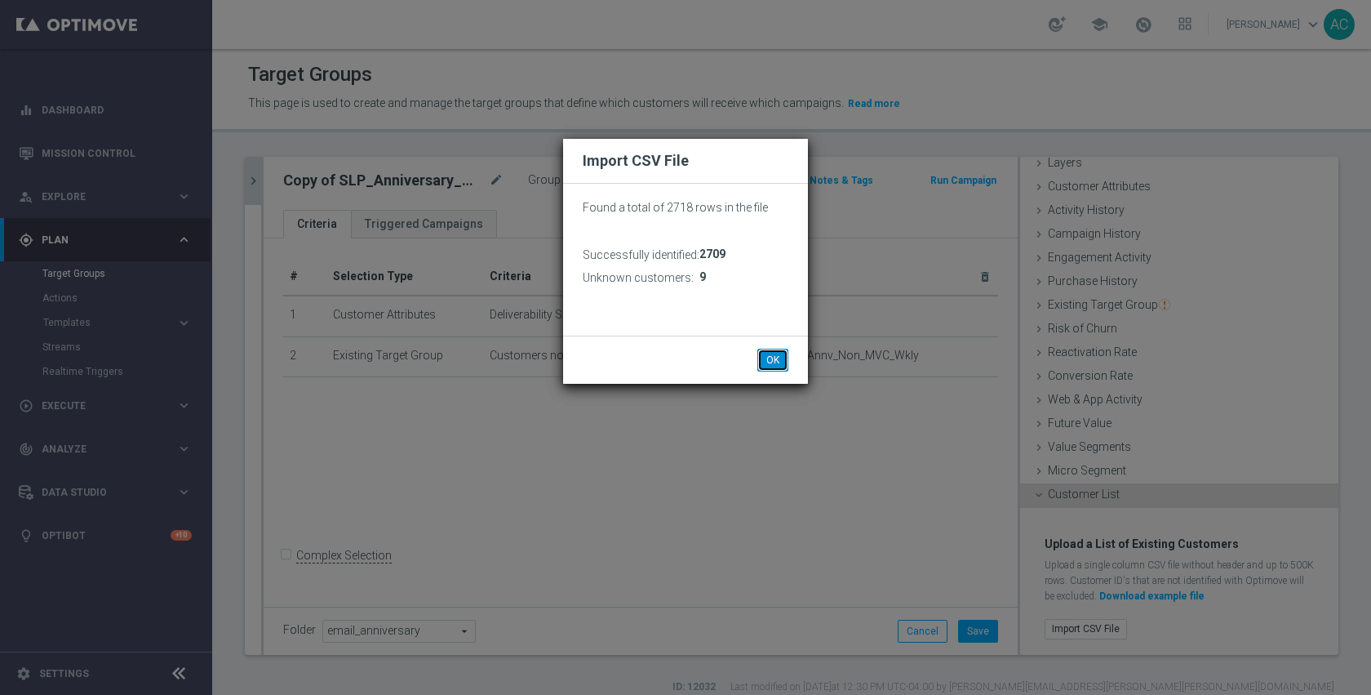
click at [770, 360] on button "OK" at bounding box center [772, 360] width 31 height 23
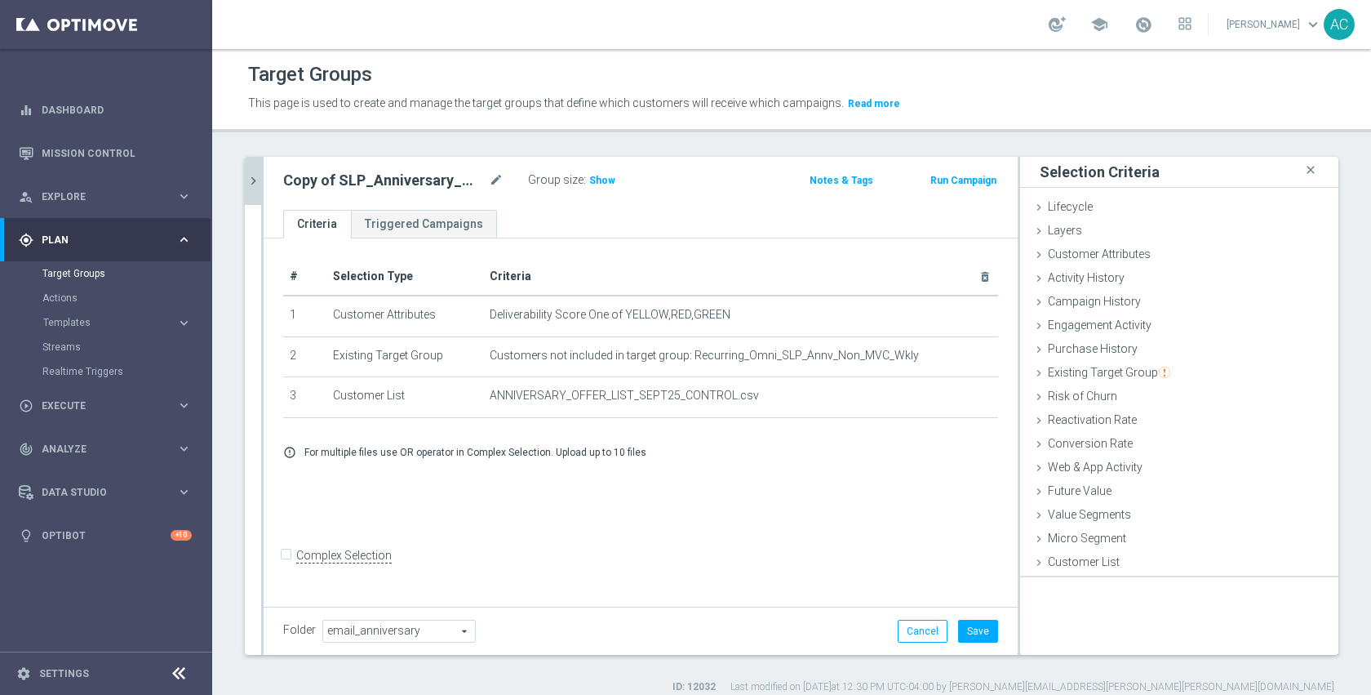
scroll to position [0, 0]
click at [499, 175] on icon "mode_edit" at bounding box center [496, 181] width 15 height 20
click at [594, 184] on span "Show" at bounding box center [602, 180] width 26 height 11
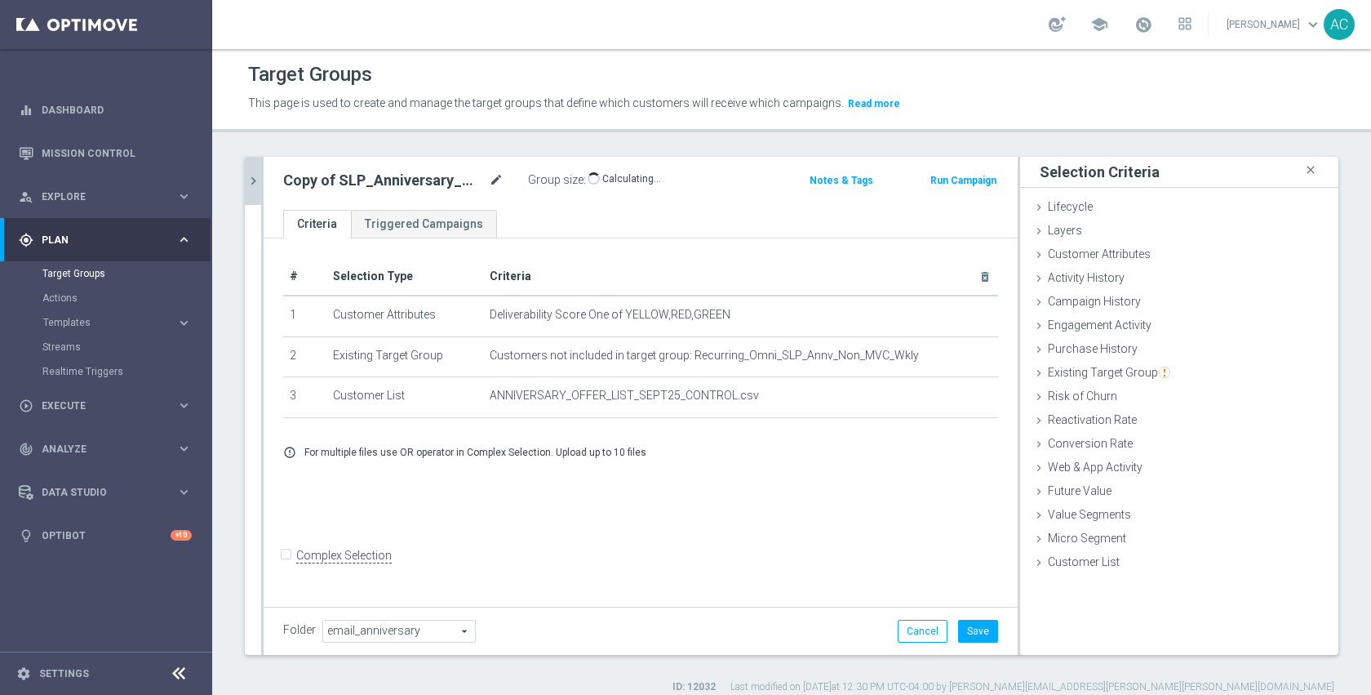
click at [501, 177] on icon "mode_edit" at bounding box center [496, 181] width 15 height 20
click at [453, 188] on input "Copy of SLP_Anniversary_MVC_Aug_Holdout" at bounding box center [393, 182] width 220 height 23
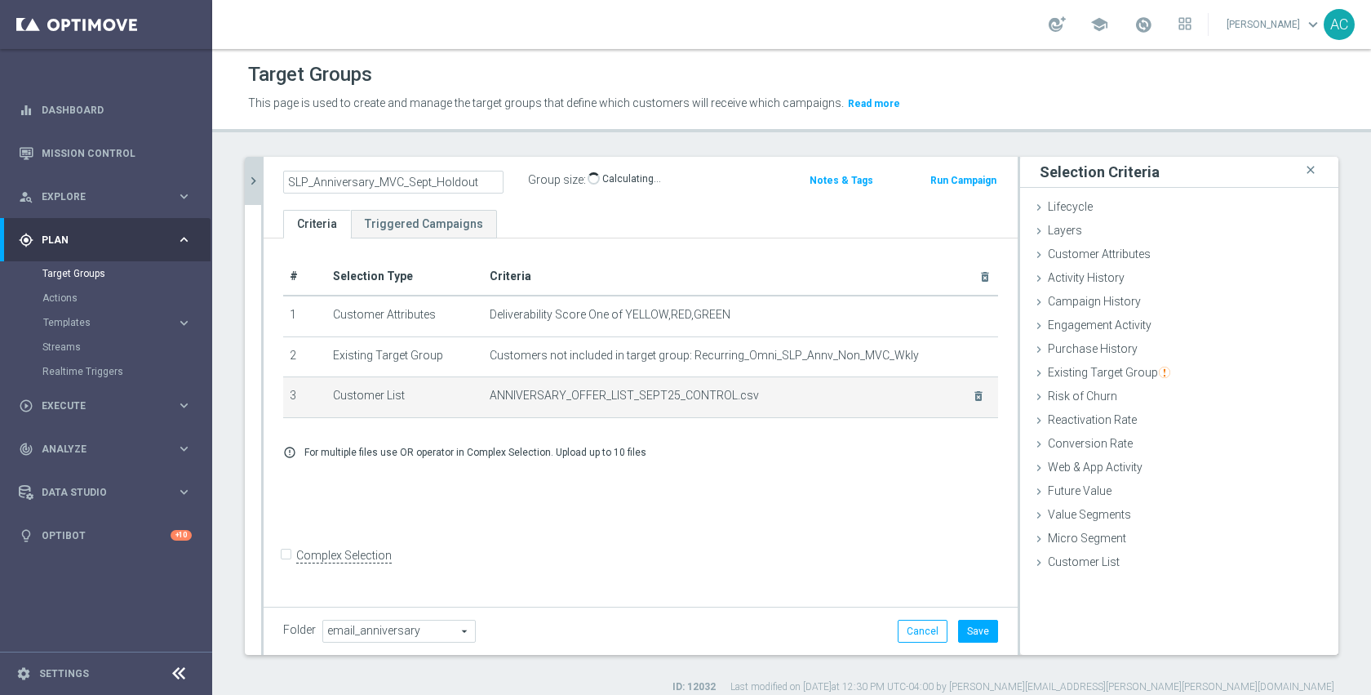
type input "SLP_Anniversary_MVC_Sept_Holdout"
click at [715, 402] on span "ANNIVERSARY_OFFER_LIST_SEPT25_CONTROL.csv" at bounding box center [721, 396] width 462 height 14
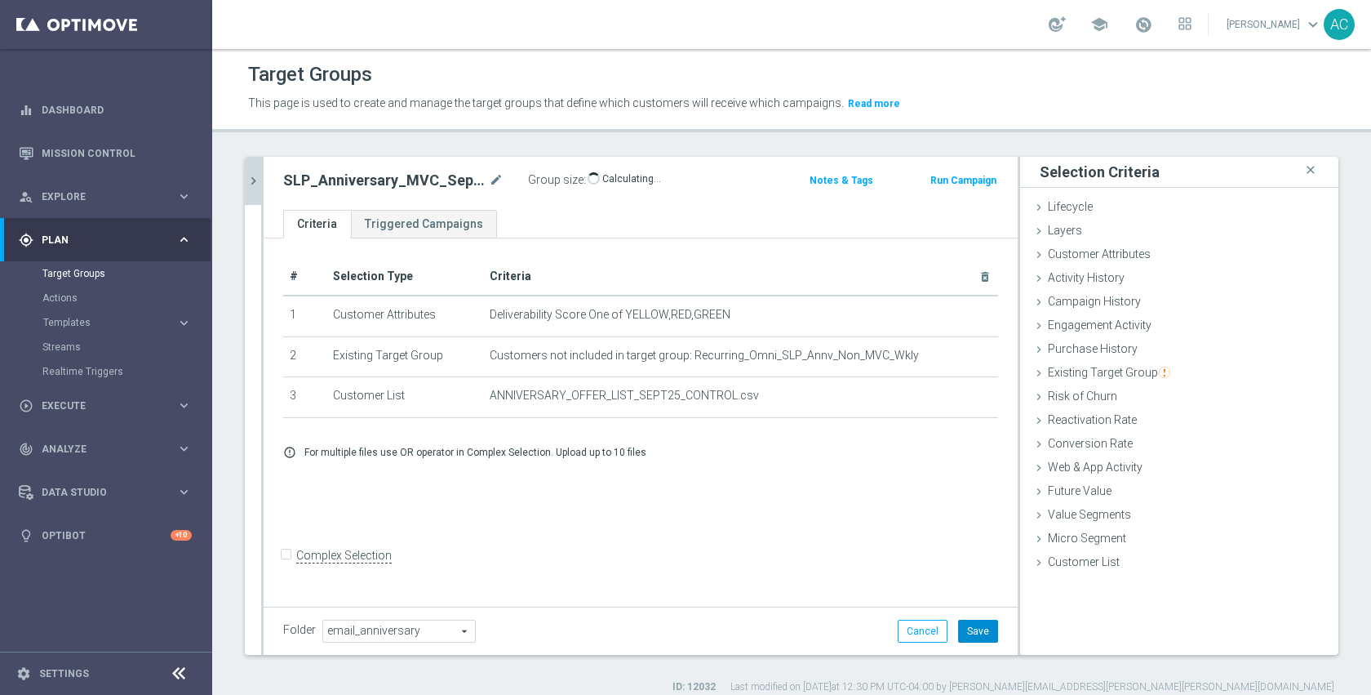
click at [975, 626] on button "Save" at bounding box center [978, 631] width 40 height 23
click at [805, 536] on div "# Selection Type Criteria delete_forever 1 Customer Attributes Deliverability S…" at bounding box center [641, 420] width 754 height 364
click at [493, 178] on icon "mode_edit" at bounding box center [496, 181] width 15 height 20
click at [249, 178] on icon "chevron_right" at bounding box center [254, 181] width 16 height 16
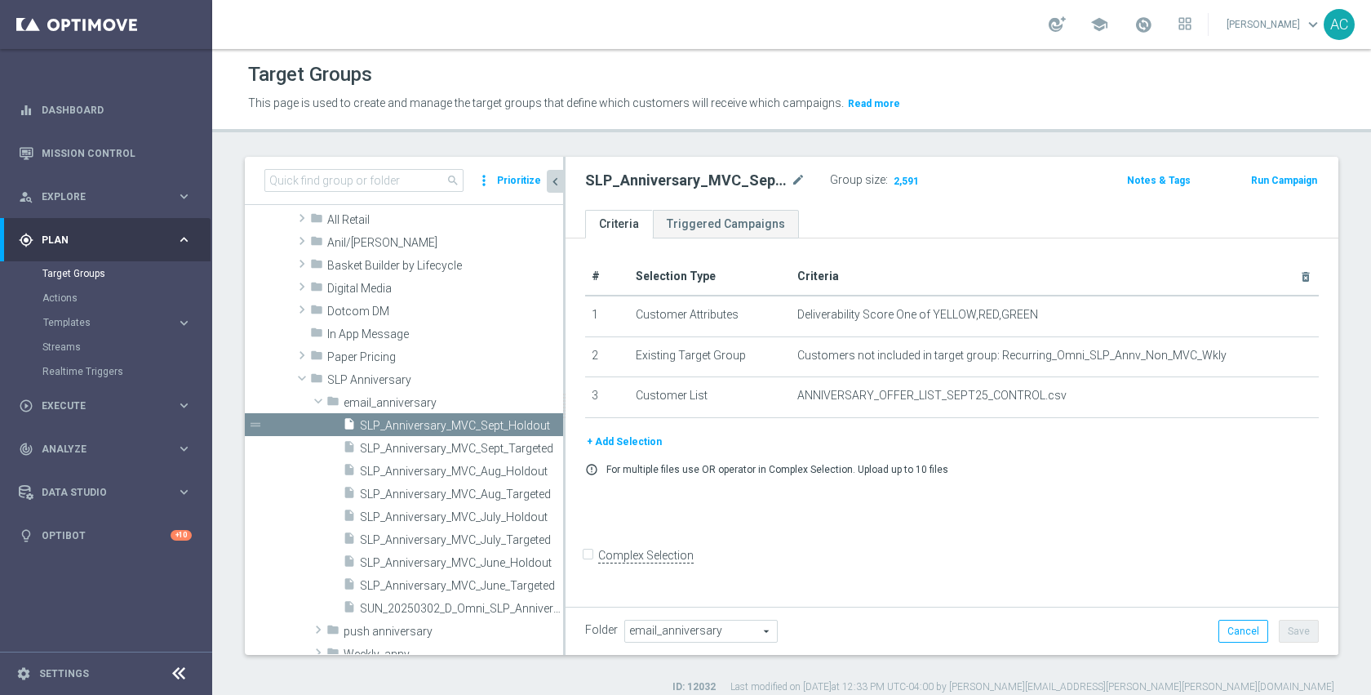
scroll to position [220, 0]
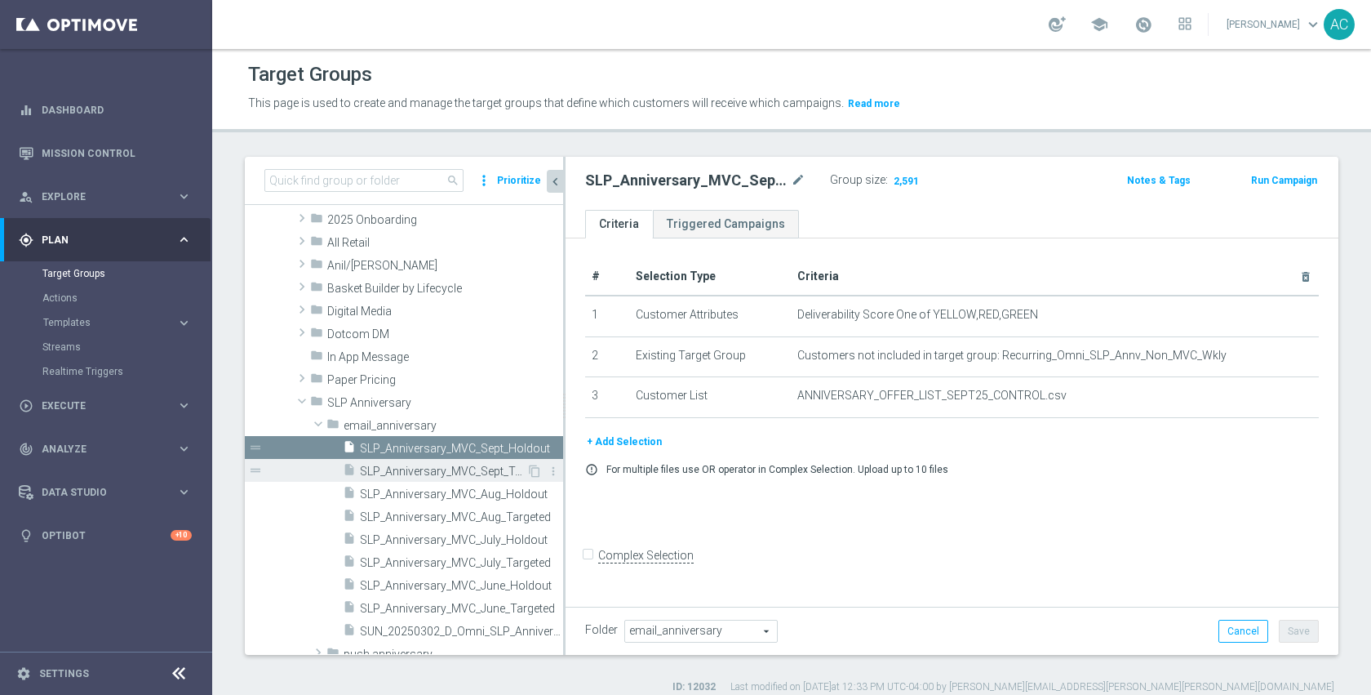
click at [404, 473] on span "SLP_Anniversary_MVC_Sept_Targeted" at bounding box center [443, 471] width 167 height 14
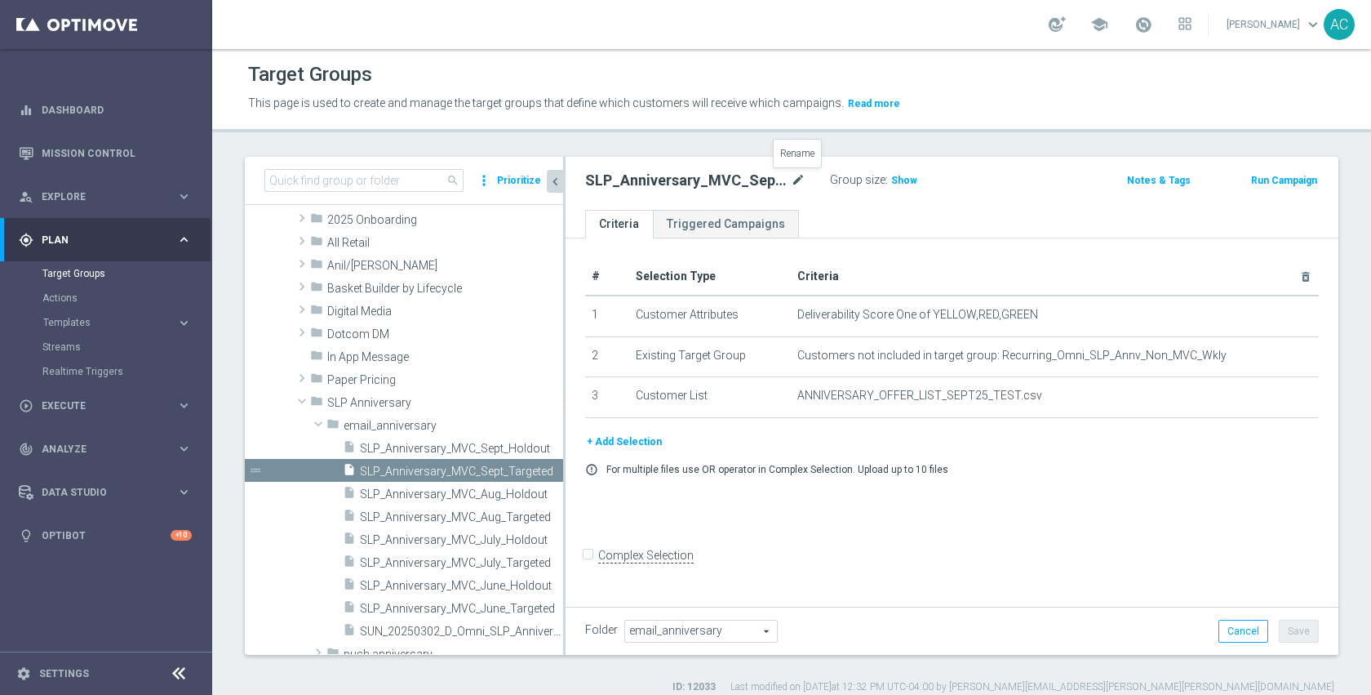
click at [797, 182] on icon "mode_edit" at bounding box center [798, 181] width 15 height 20
click at [902, 179] on span "Show" at bounding box center [904, 180] width 26 height 11
click at [419, 450] on span "SLP_Anniversary_MVC_Sept_Holdout" at bounding box center [443, 449] width 167 height 14
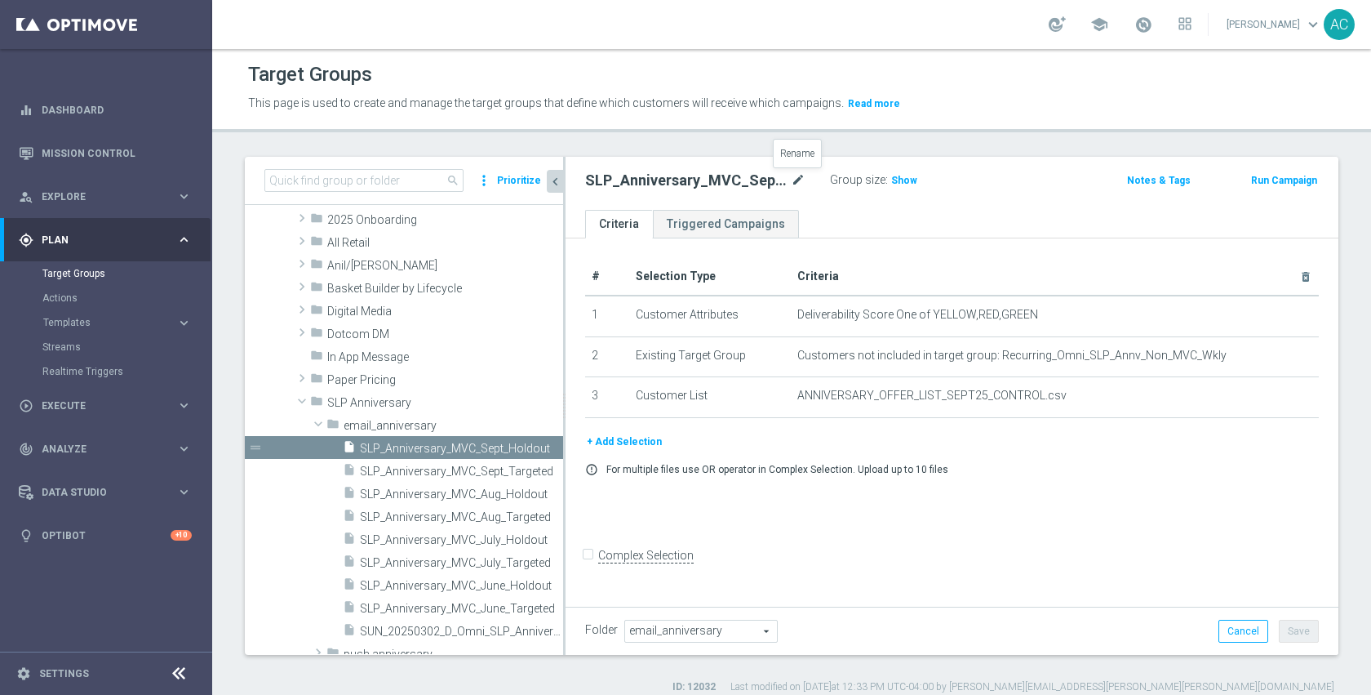
click at [801, 182] on icon "mode_edit" at bounding box center [798, 181] width 15 height 20
click at [899, 184] on span "Show" at bounding box center [904, 180] width 26 height 11
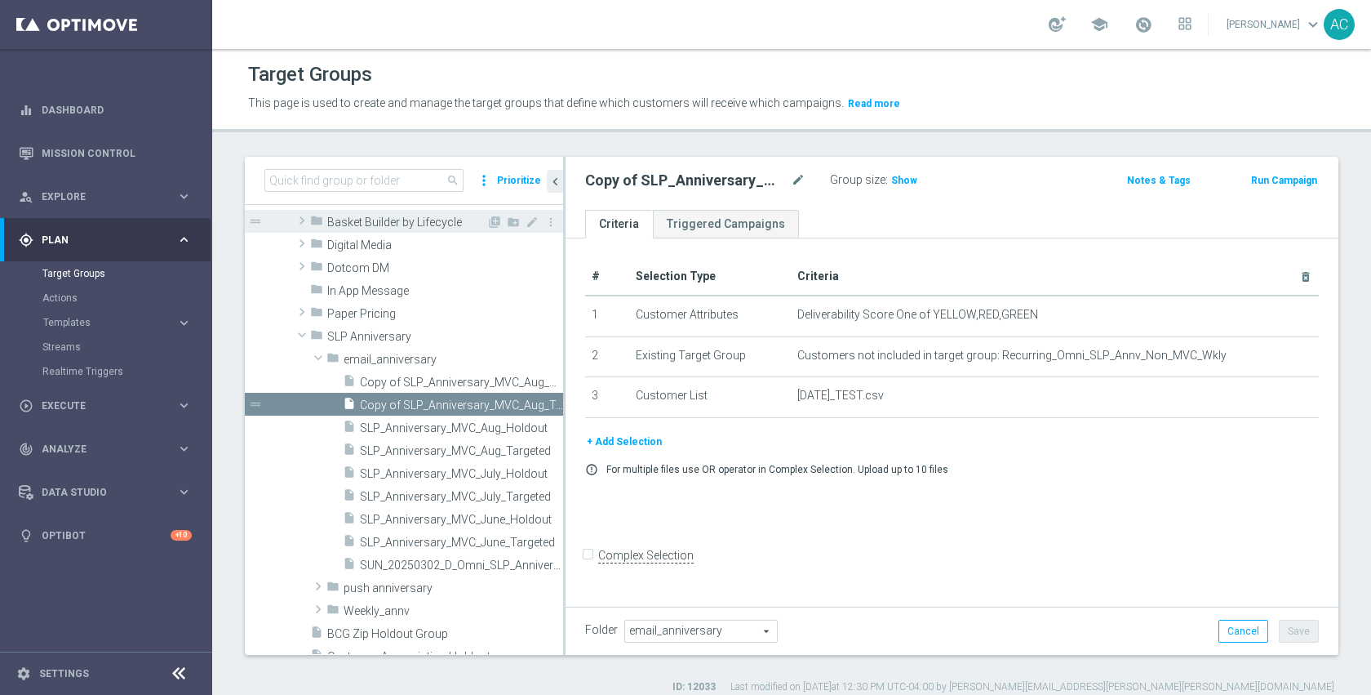
scroll to position [286, 0]
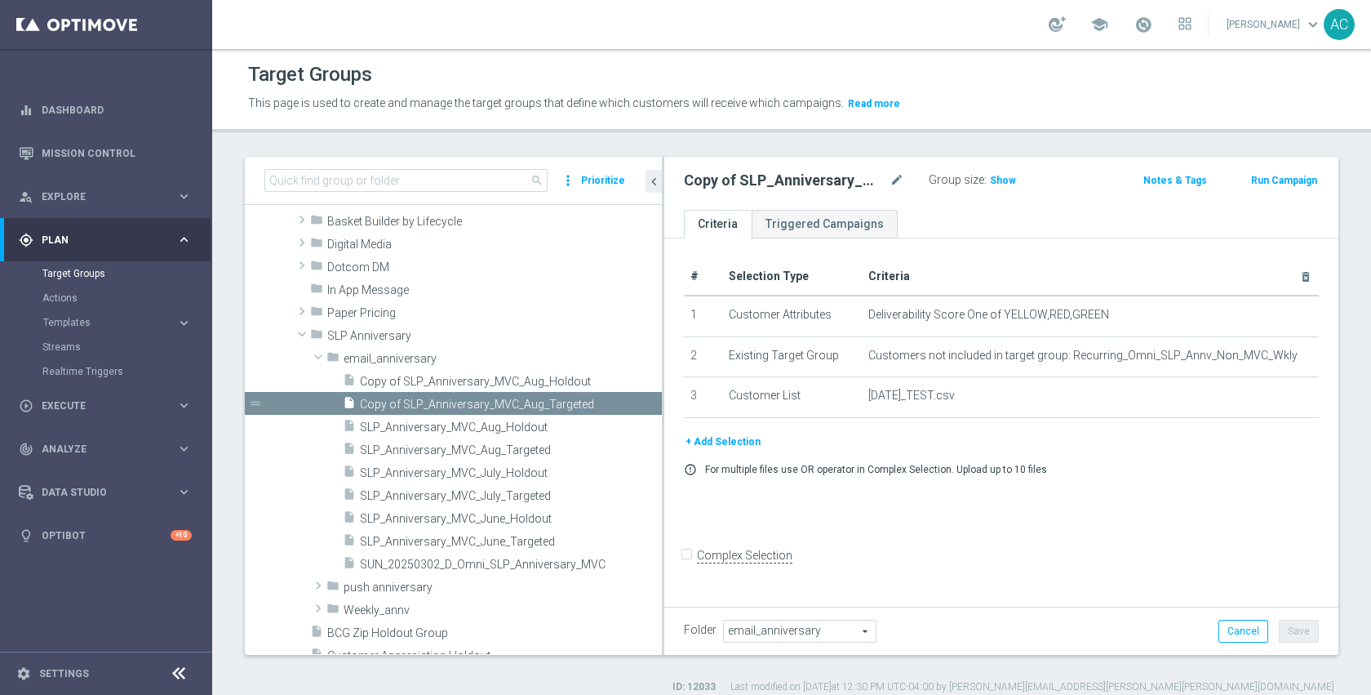
drag, startPoint x: 563, startPoint y: 450, endPoint x: 662, endPoint y: 450, distance: 98.8
click at [662, 450] on div at bounding box center [663, 406] width 2 height 498
click at [520, 448] on span "SLP_Anniversary_MVC_Aug_Targeted" at bounding box center [491, 450] width 263 height 14
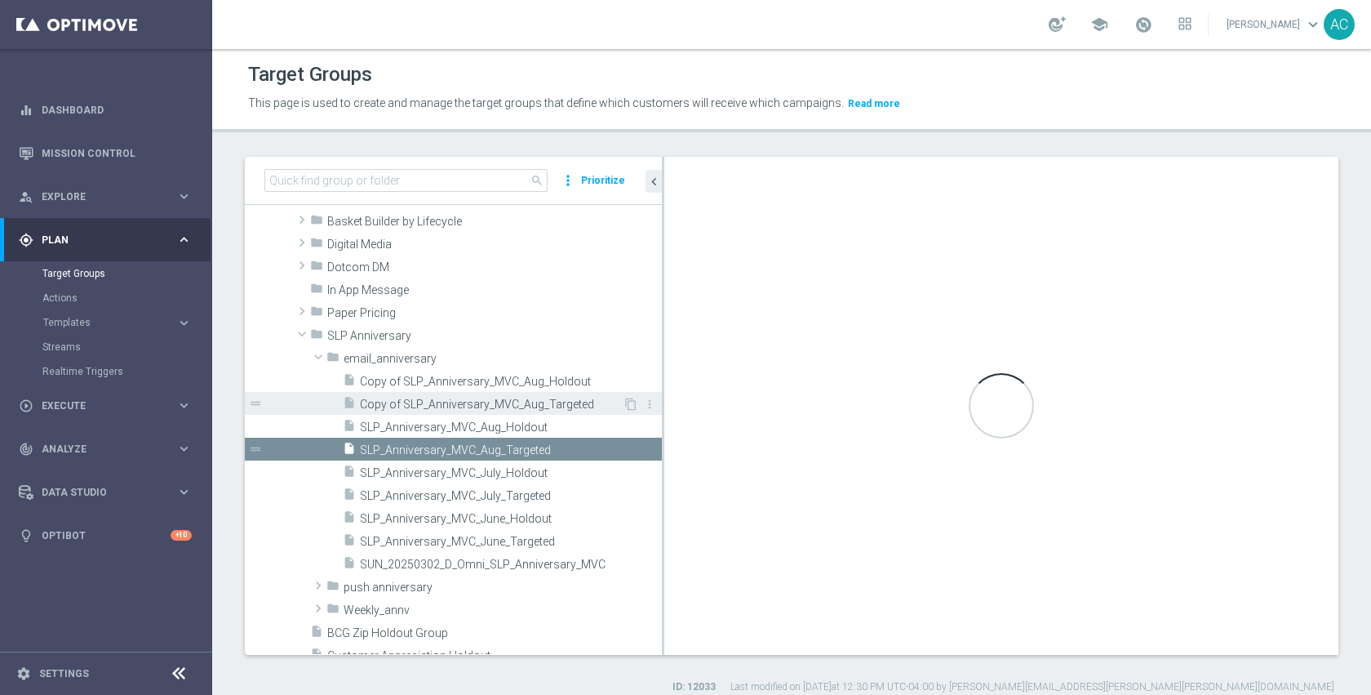
click at [508, 404] on span "Copy of SLP_Anniversary_MVC_Aug_Targeted" at bounding box center [491, 405] width 263 height 14
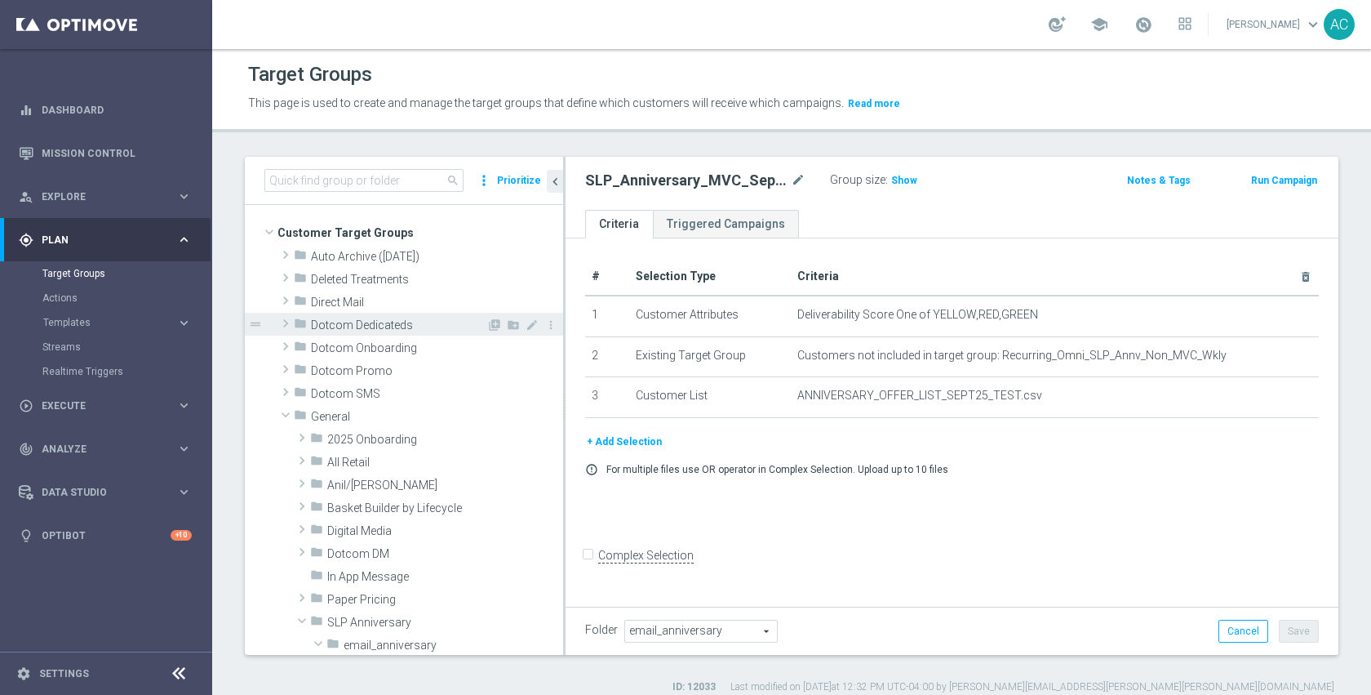
scroll to position [245, 0]
